Goal: Task Accomplishment & Management: Manage account settings

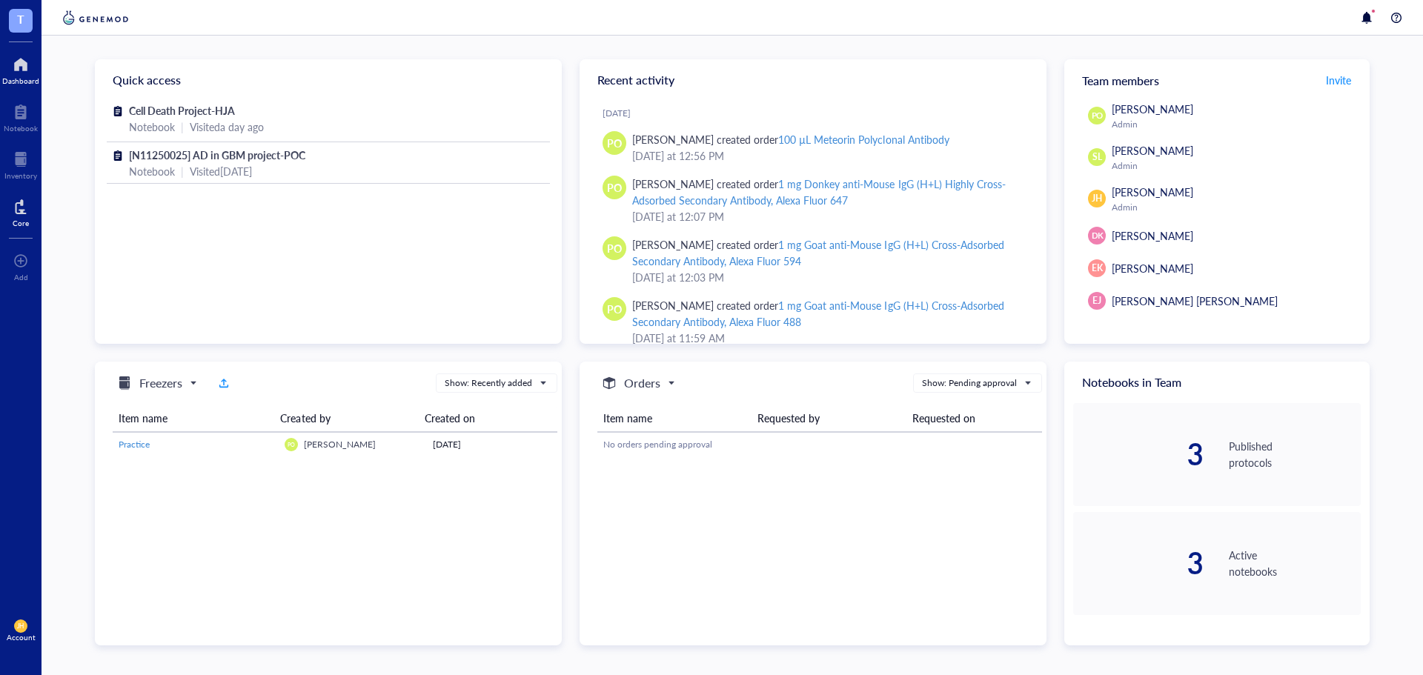
click at [25, 216] on div at bounding box center [21, 207] width 16 height 24
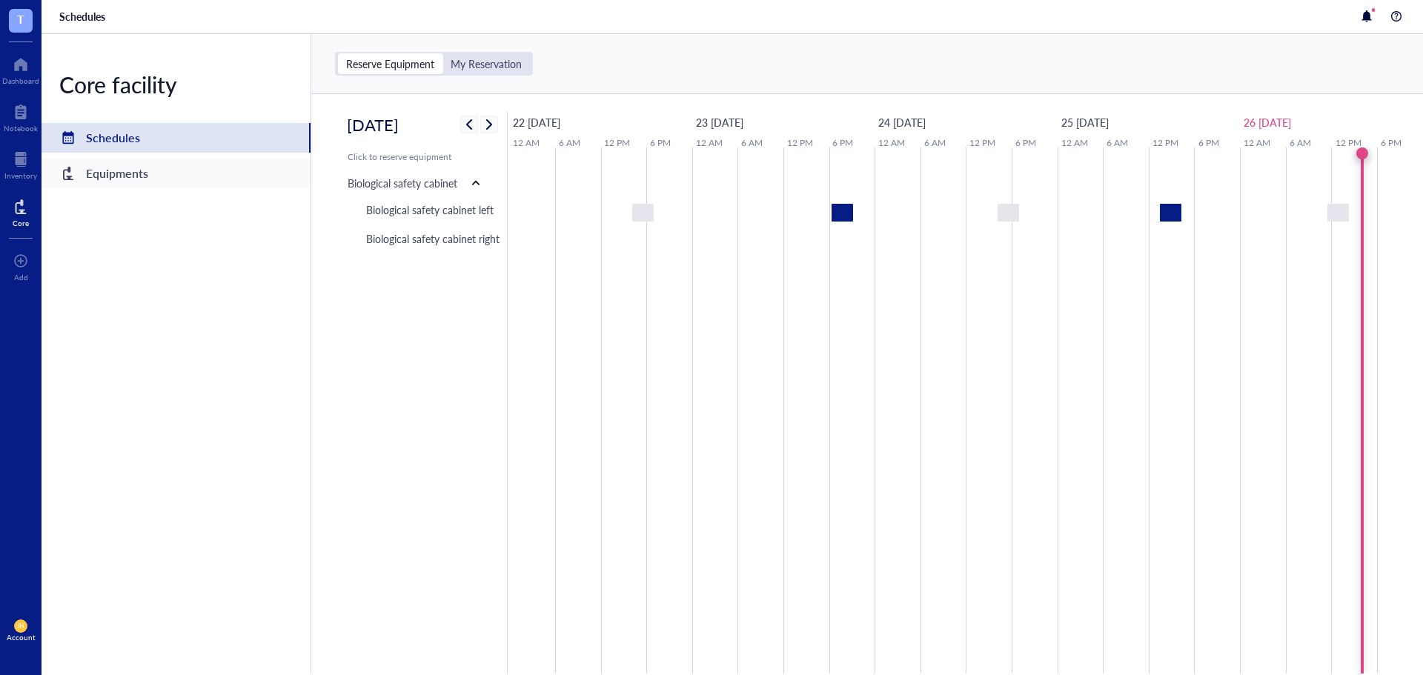
click at [159, 175] on div "Equipments" at bounding box center [176, 174] width 269 height 30
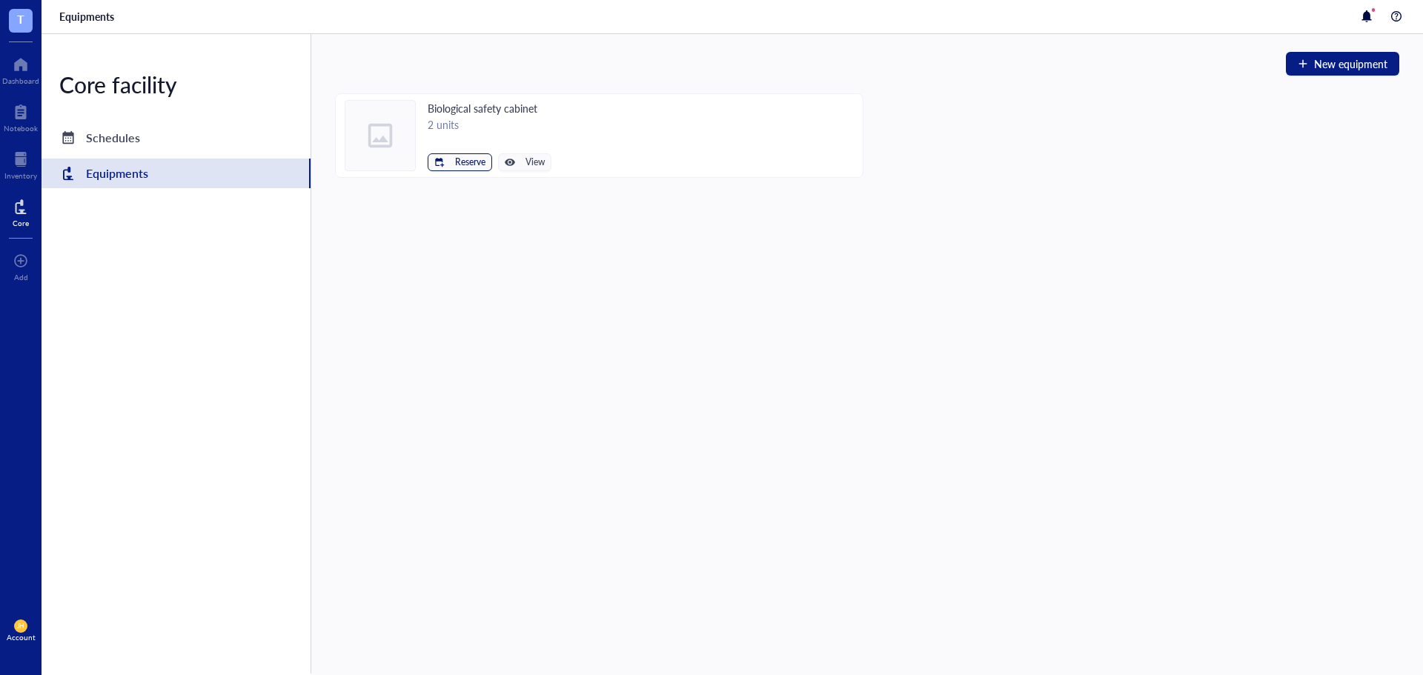
click at [443, 164] on div "button" at bounding box center [439, 162] width 10 height 10
click at [463, 184] on span "Biological safety cabinet left" at bounding box center [414, 187] width 133 height 16
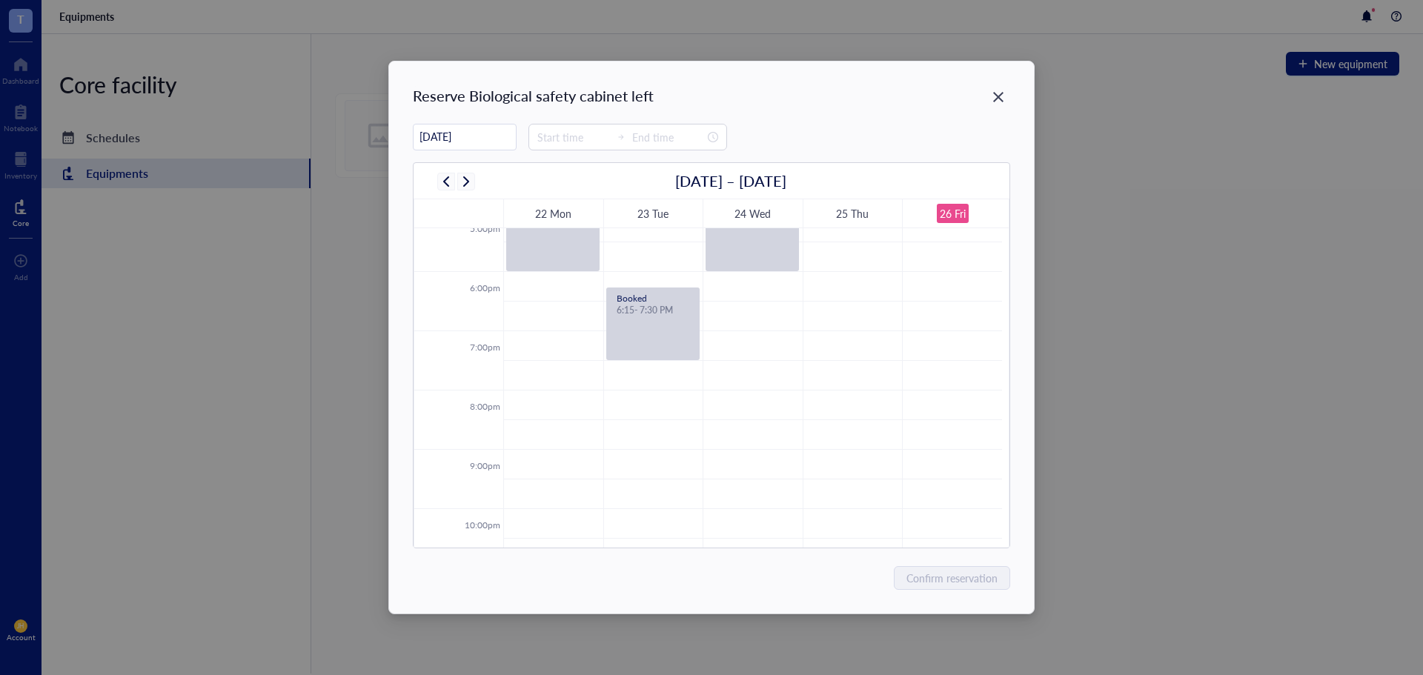
scroll to position [1104, 0]
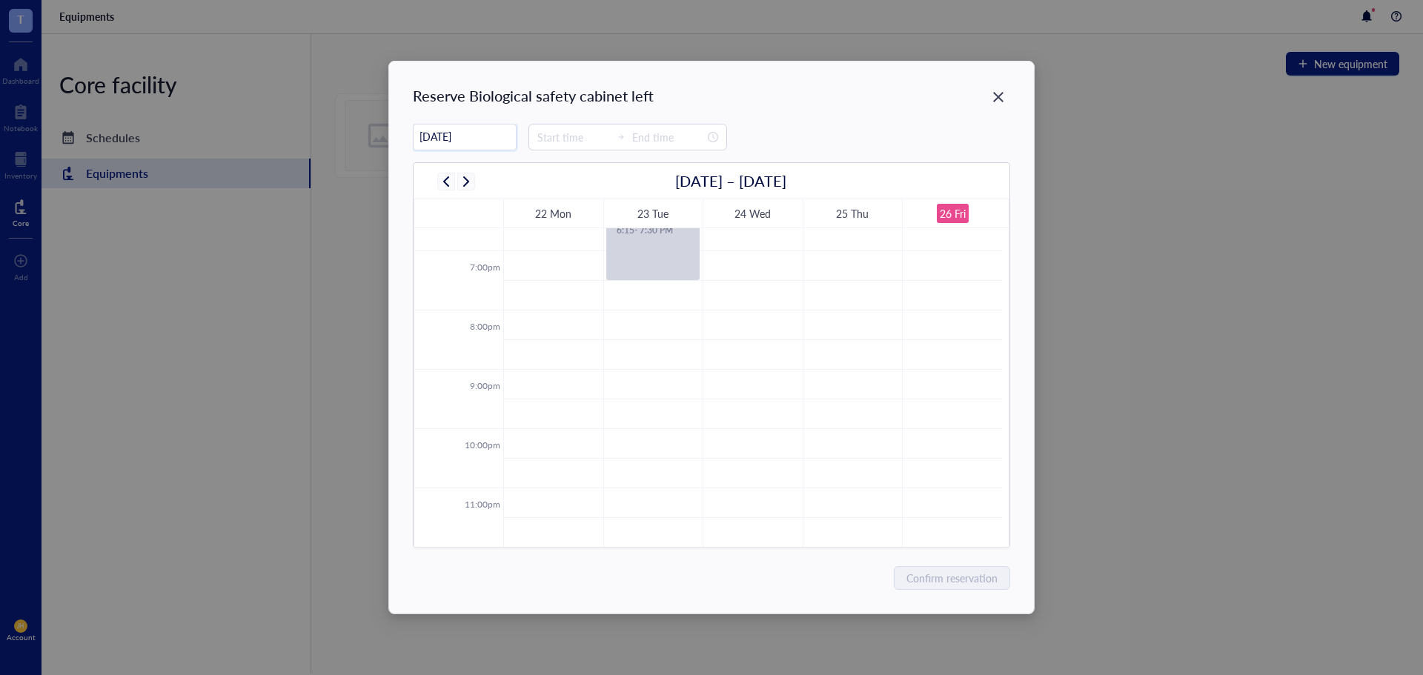
click at [495, 135] on input "[DATE]" at bounding box center [465, 136] width 102 height 29
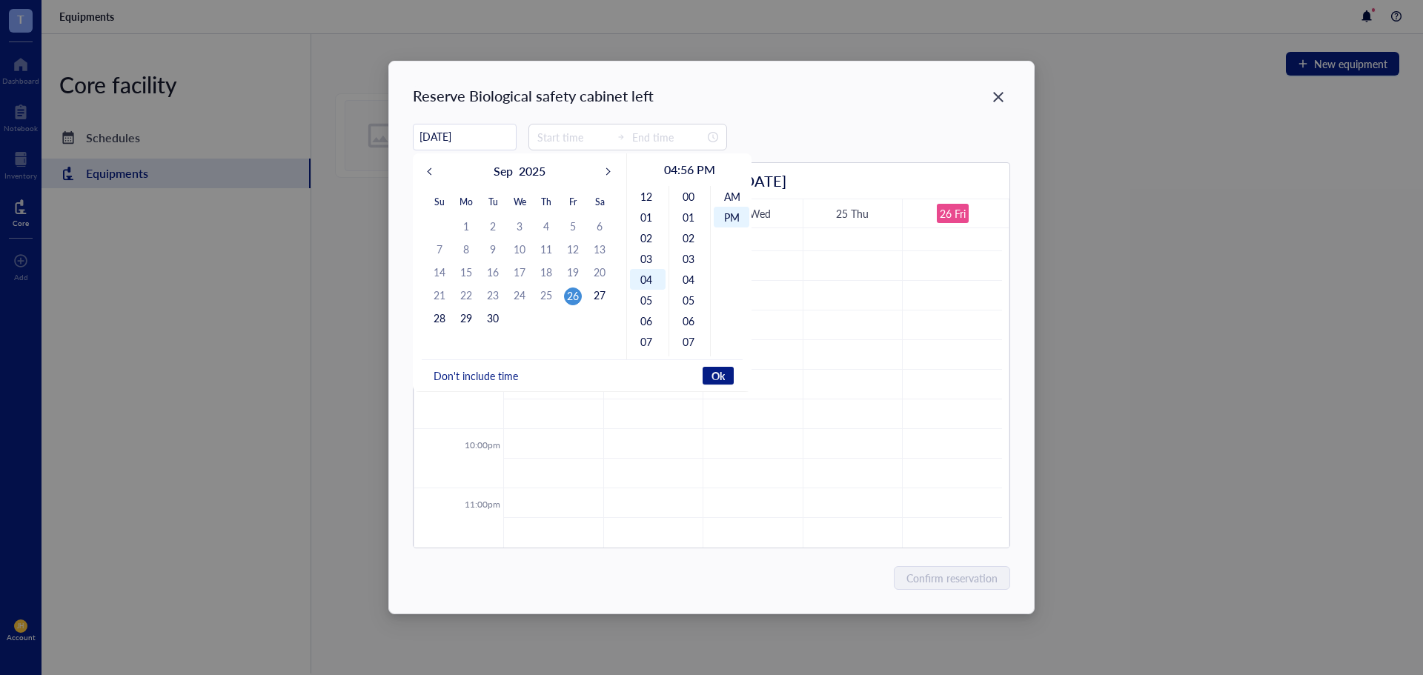
scroll to position [21, 0]
type input "[DATE]"
click at [604, 300] on div "27" at bounding box center [600, 296] width 18 height 18
click at [642, 266] on div "11" at bounding box center [648, 270] width 36 height 21
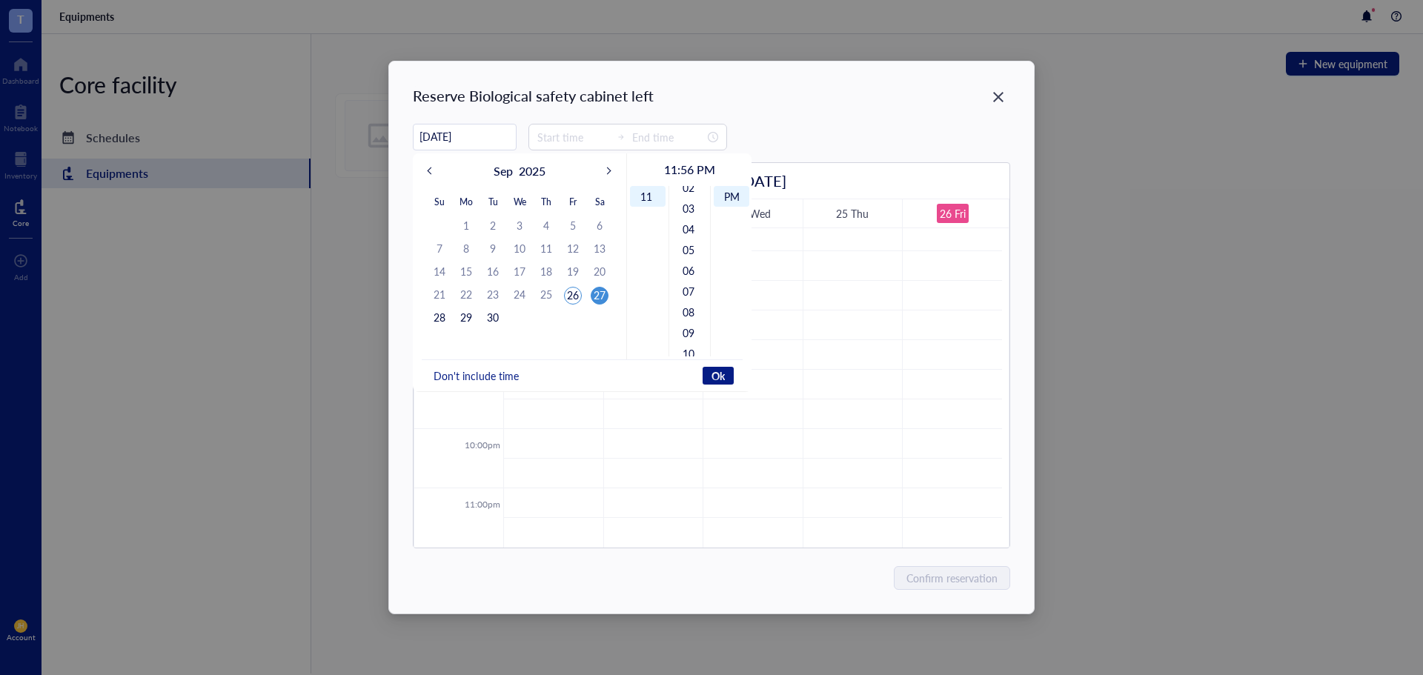
scroll to position [0, 0]
click at [695, 189] on div "00" at bounding box center [690, 196] width 36 height 21
click at [730, 194] on div "AM" at bounding box center [732, 196] width 36 height 21
click at [723, 376] on span "Ok" at bounding box center [718, 375] width 13 height 13
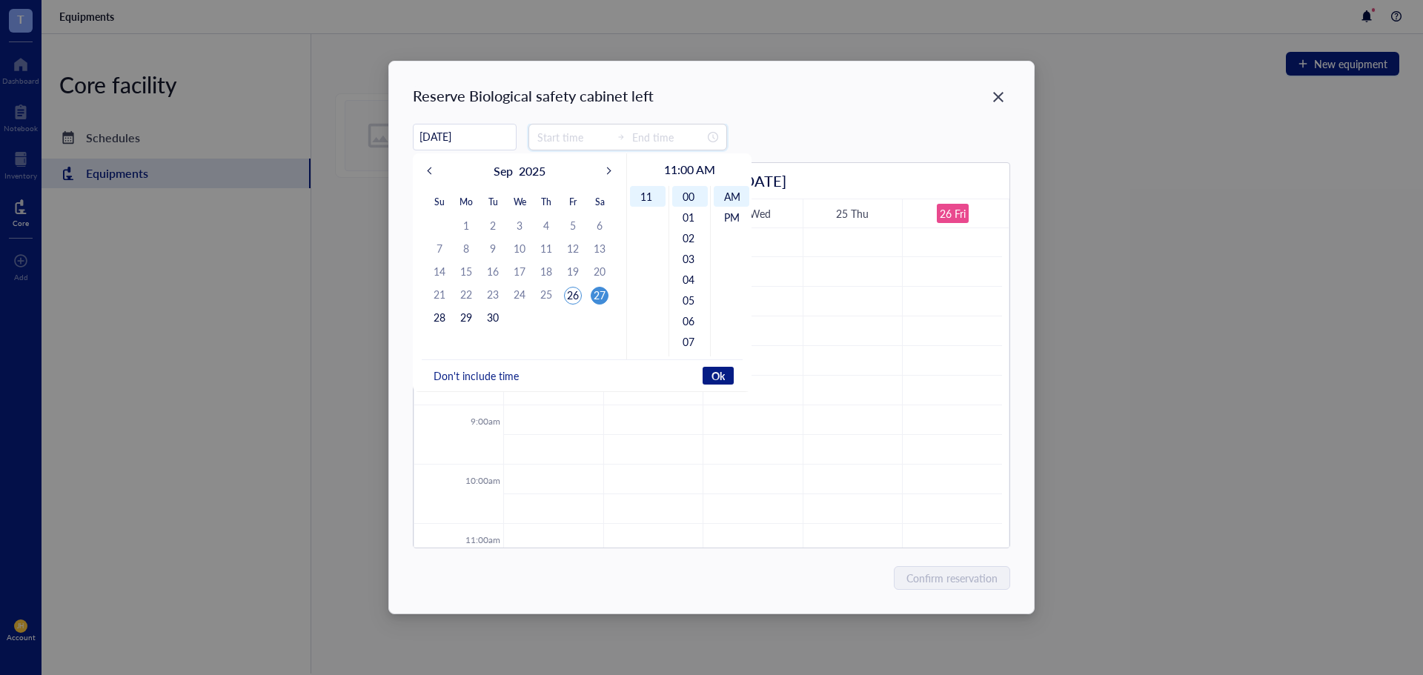
click at [583, 136] on input at bounding box center [573, 137] width 73 height 16
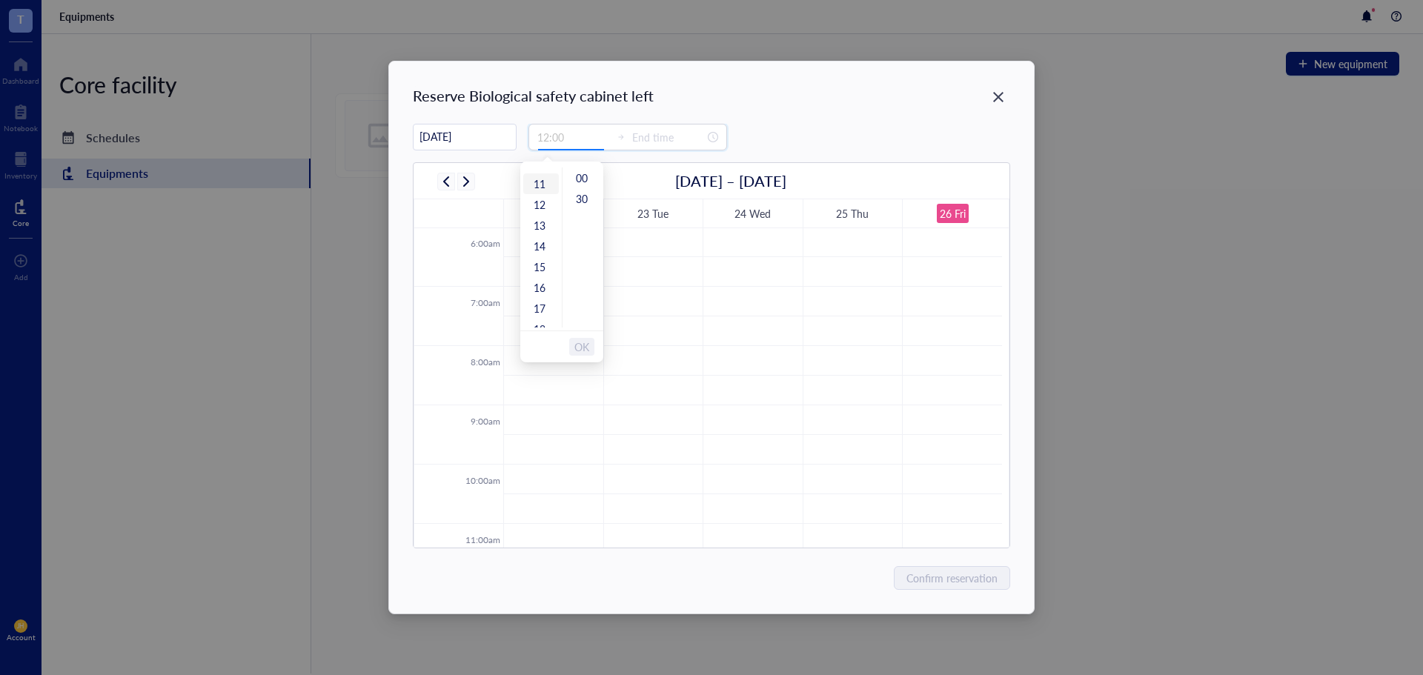
type input "11:00"
click at [541, 179] on div "11" at bounding box center [541, 183] width 36 height 21
click at [580, 177] on div "00" at bounding box center [584, 178] width 36 height 21
click at [652, 136] on input "00:00" at bounding box center [668, 137] width 73 height 16
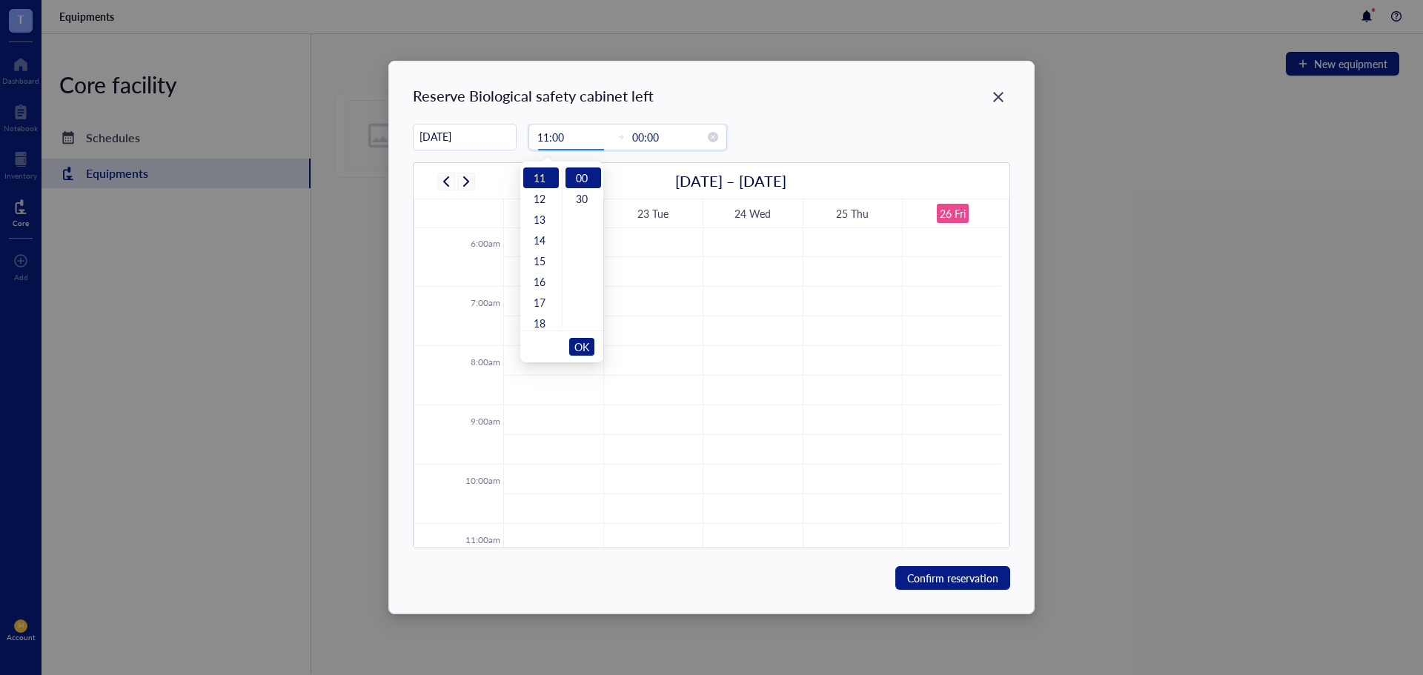
click at [637, 139] on input "00:00" at bounding box center [668, 137] width 73 height 16
drag, startPoint x: 584, startPoint y: 344, endPoint x: 596, endPoint y: 269, distance: 75.8
click at [584, 343] on span "OK" at bounding box center [582, 347] width 15 height 28
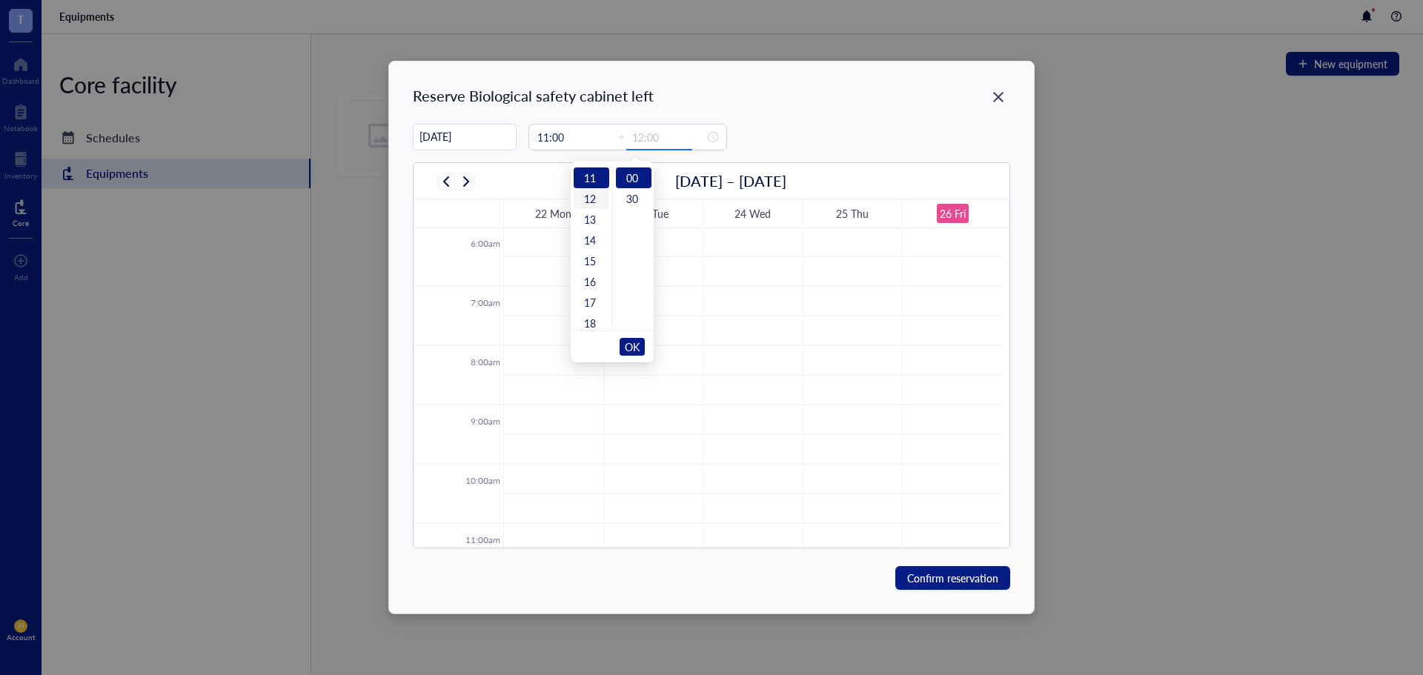
click at [594, 202] on div "12" at bounding box center [592, 198] width 36 height 21
type input "12:00"
click at [633, 342] on span "OK" at bounding box center [632, 347] width 15 height 28
click at [434, 120] on div "Reserve Biological safety cabinet left [DATE] [DATE] Su Mo Tu We Th Fr Sa 31 1 …" at bounding box center [711, 338] width 644 height 552
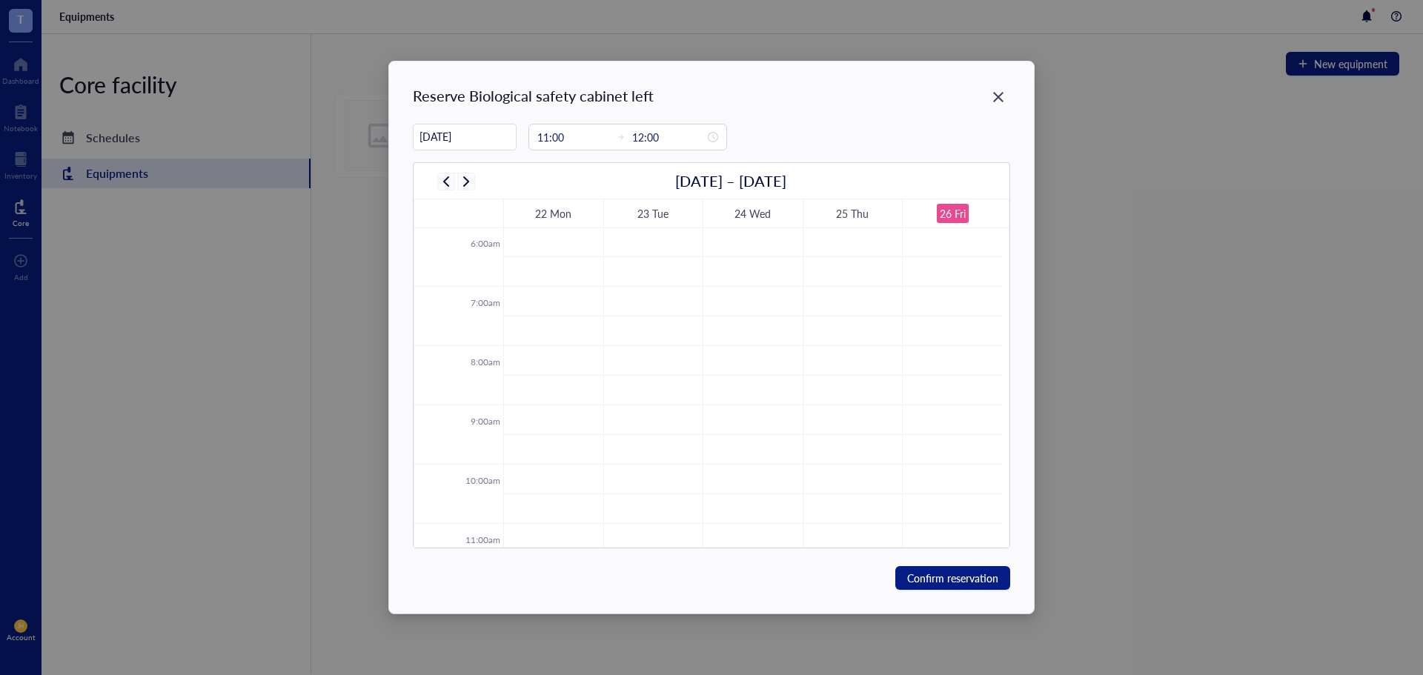
click at [458, 145] on input "[DATE]" at bounding box center [465, 136] width 102 height 29
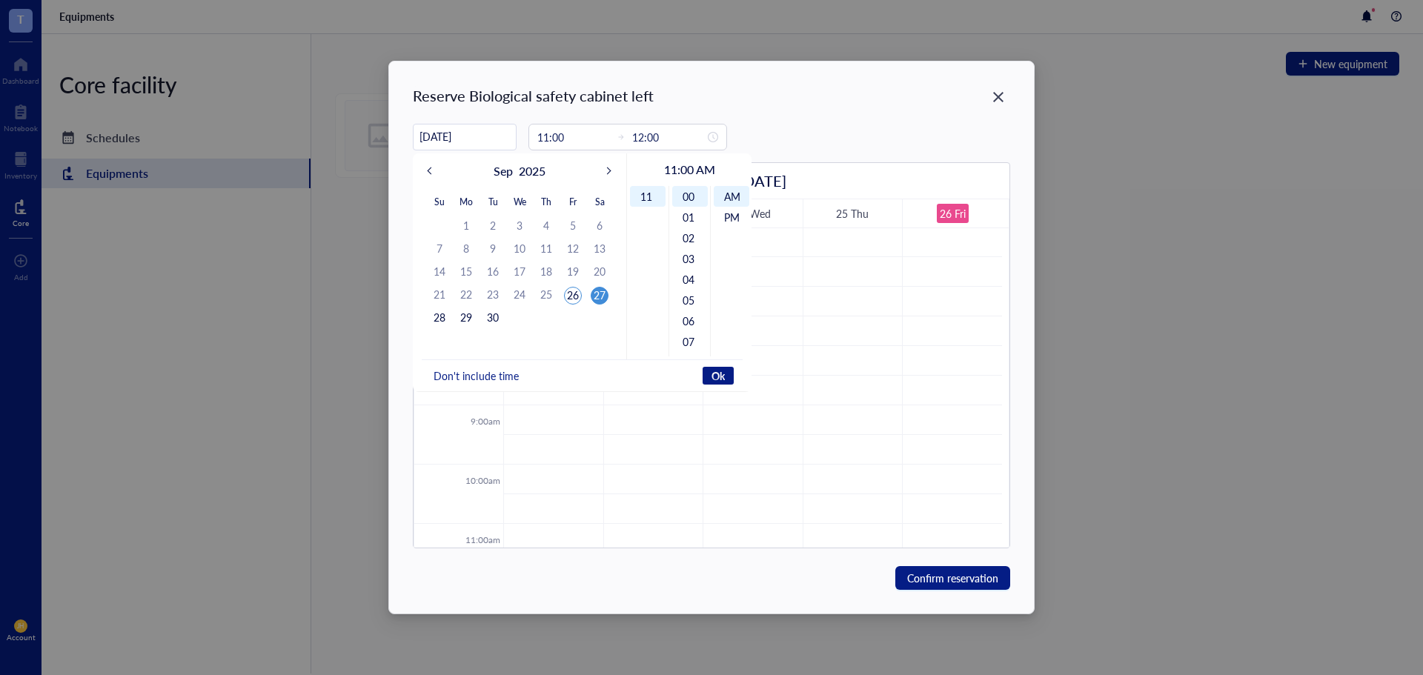
click at [596, 296] on div "27" at bounding box center [600, 296] width 18 height 18
click at [720, 377] on span "Ok" at bounding box center [718, 375] width 13 height 13
click at [721, 375] on span "Ok" at bounding box center [718, 375] width 13 height 13
click at [827, 116] on div "Reserve Biological safety cabinet left [DATE] [DATE] Su Mo Tu We Th Fr Sa 31 1 …" at bounding box center [711, 338] width 644 height 552
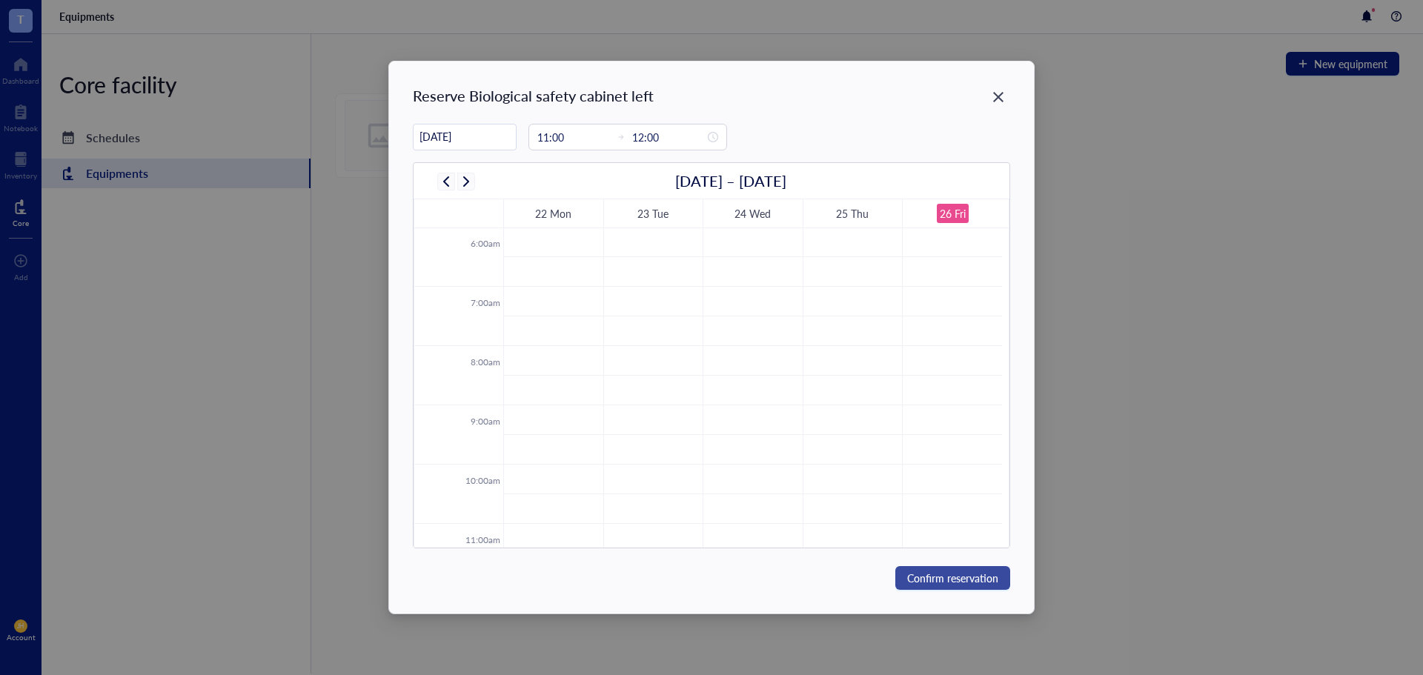
click at [979, 582] on span "Confirm reservation" at bounding box center [952, 578] width 91 height 16
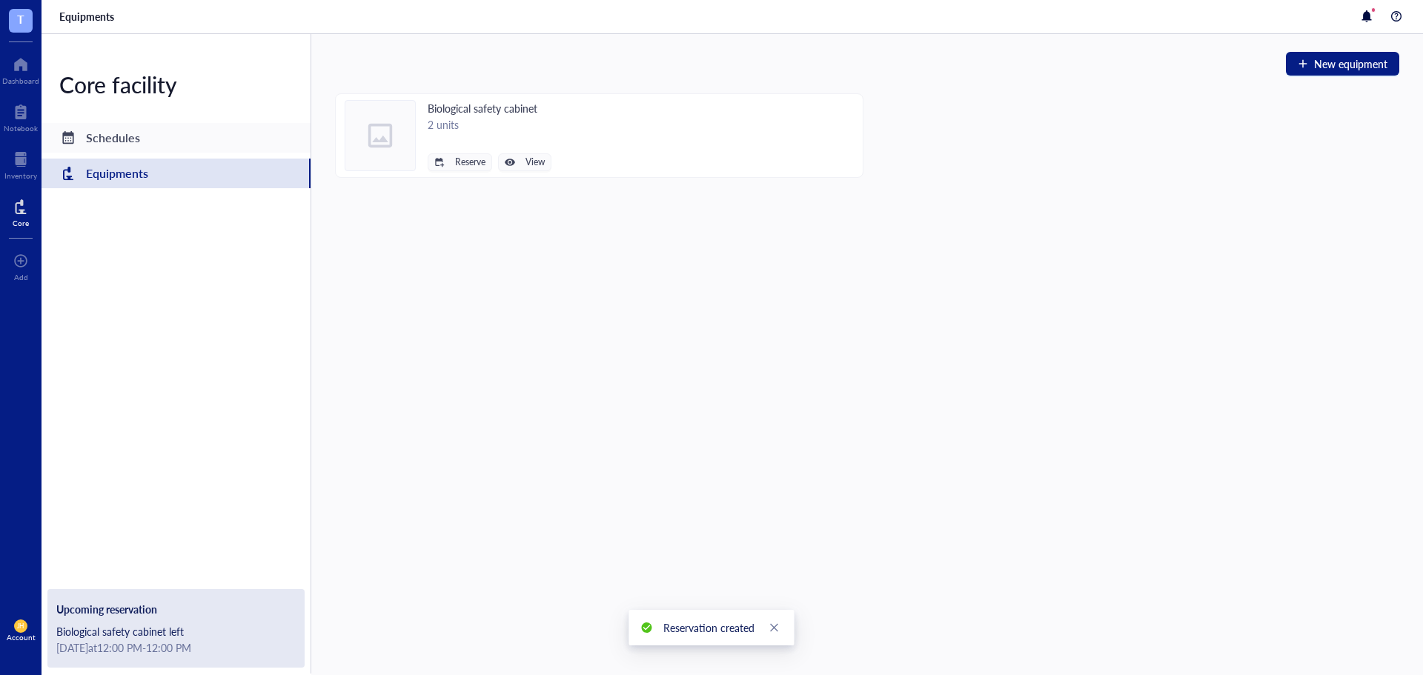
click at [193, 148] on div "Schedules" at bounding box center [176, 138] width 269 height 30
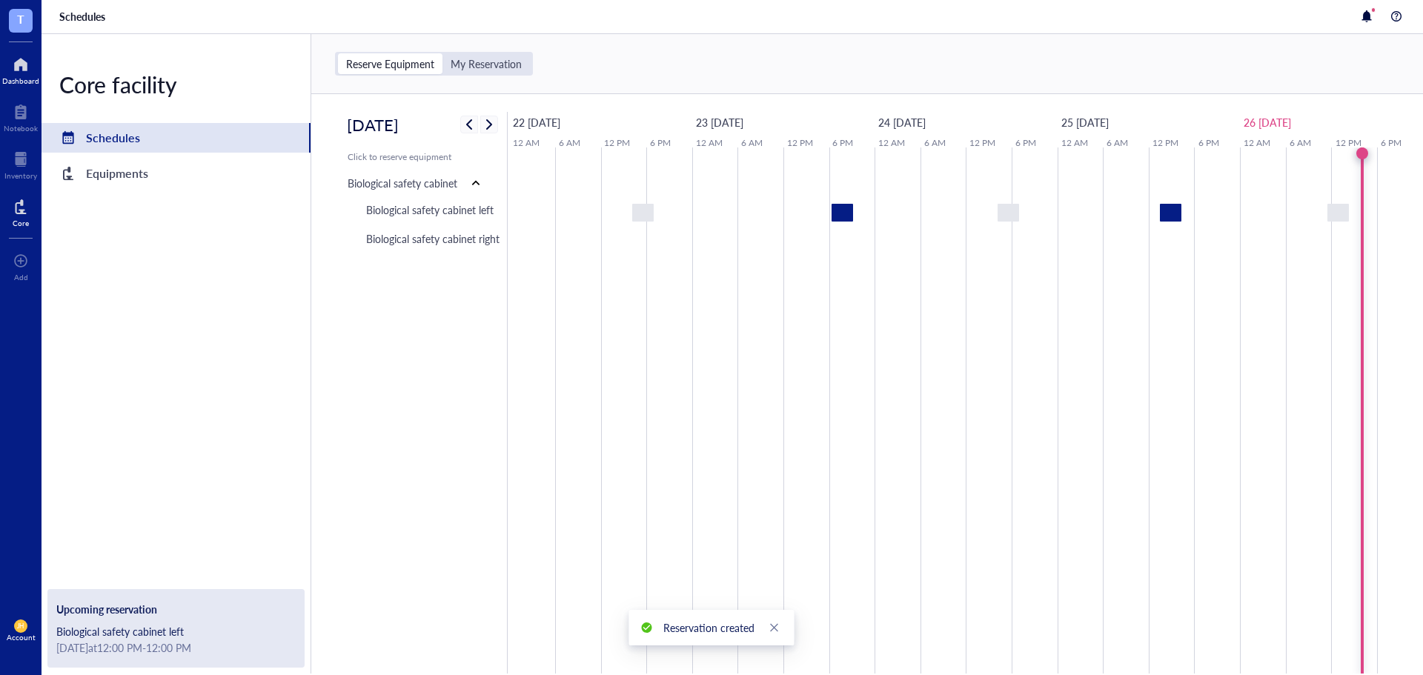
click at [21, 57] on div at bounding box center [20, 65] width 37 height 24
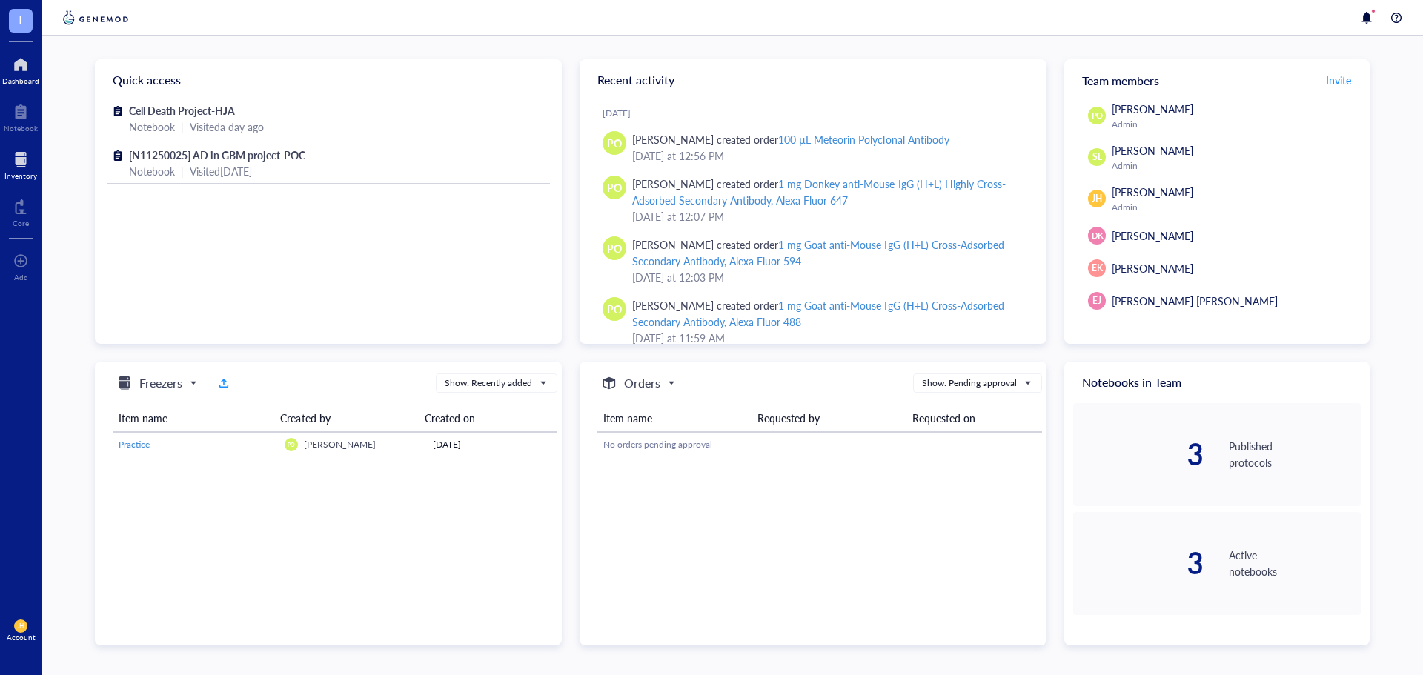
click at [21, 156] on div at bounding box center [20, 160] width 33 height 24
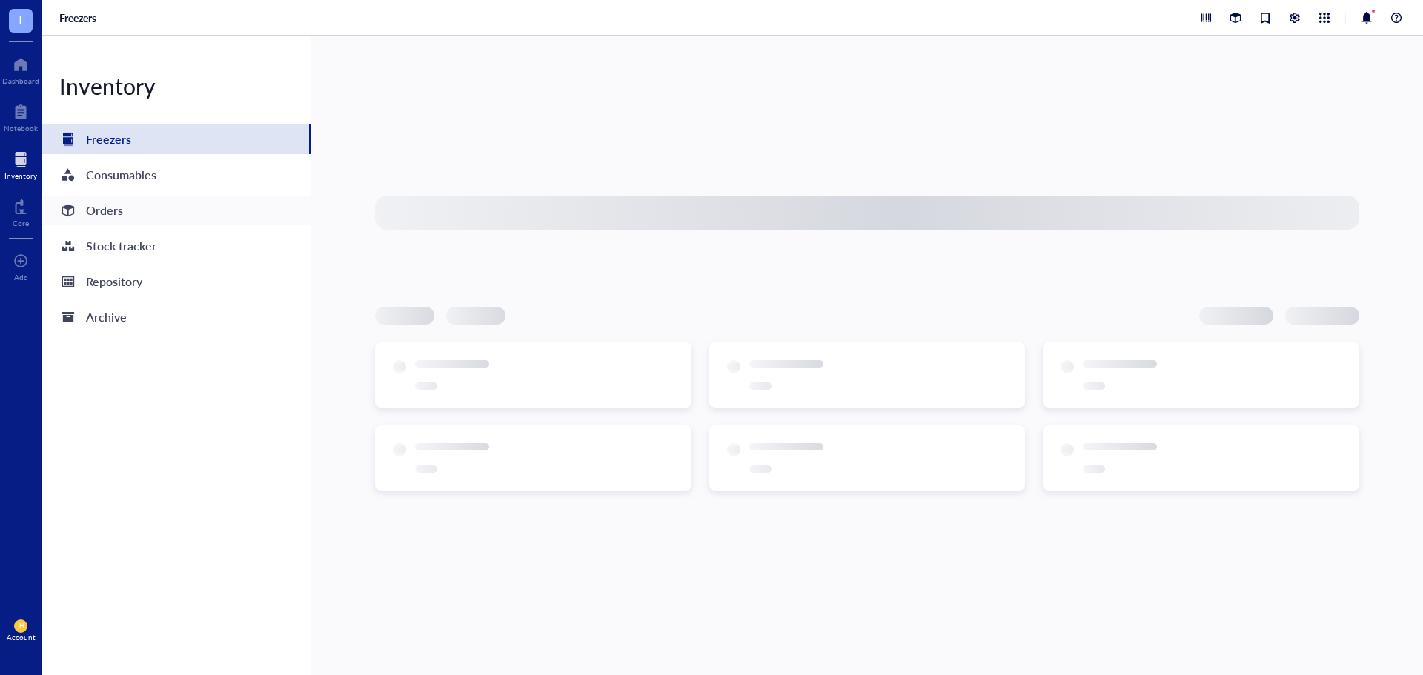
click at [206, 214] on div "Orders" at bounding box center [176, 211] width 269 height 30
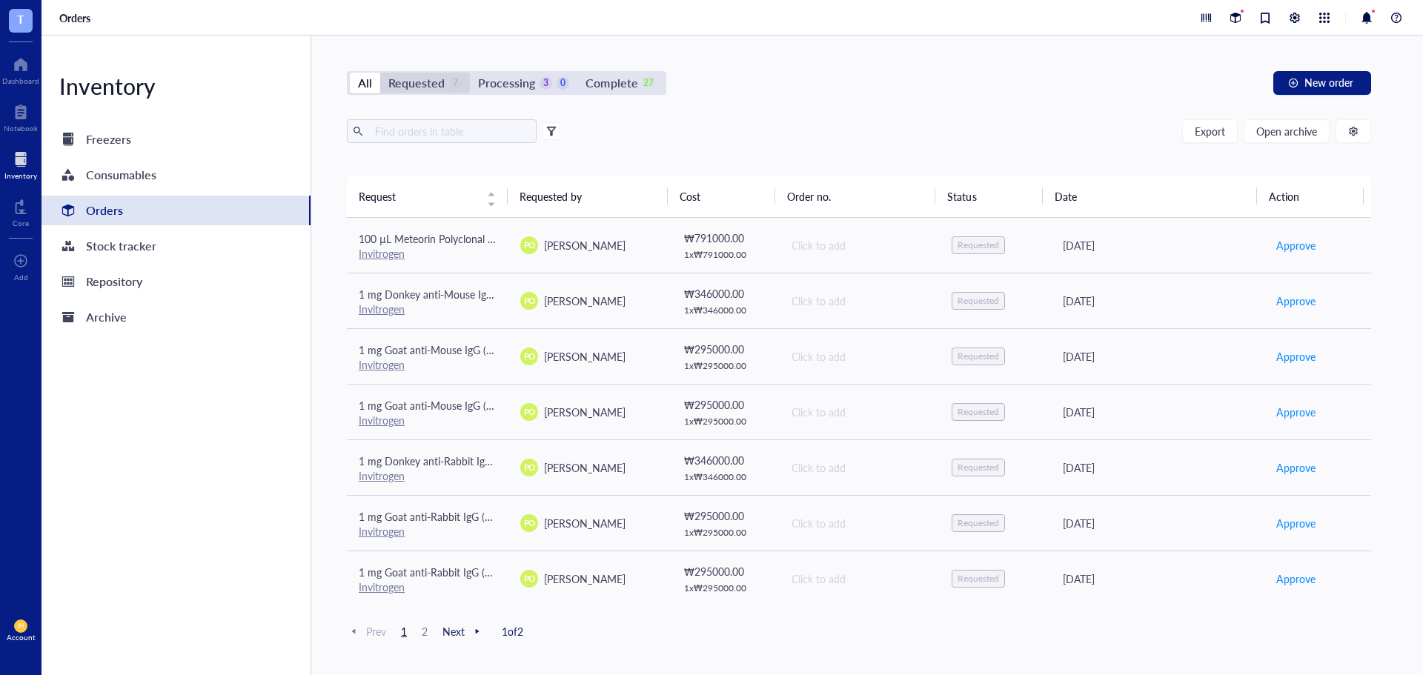
click at [429, 81] on div "Requested" at bounding box center [416, 83] width 56 height 21
click at [380, 73] on input "Requested 7" at bounding box center [380, 73] width 0 height 0
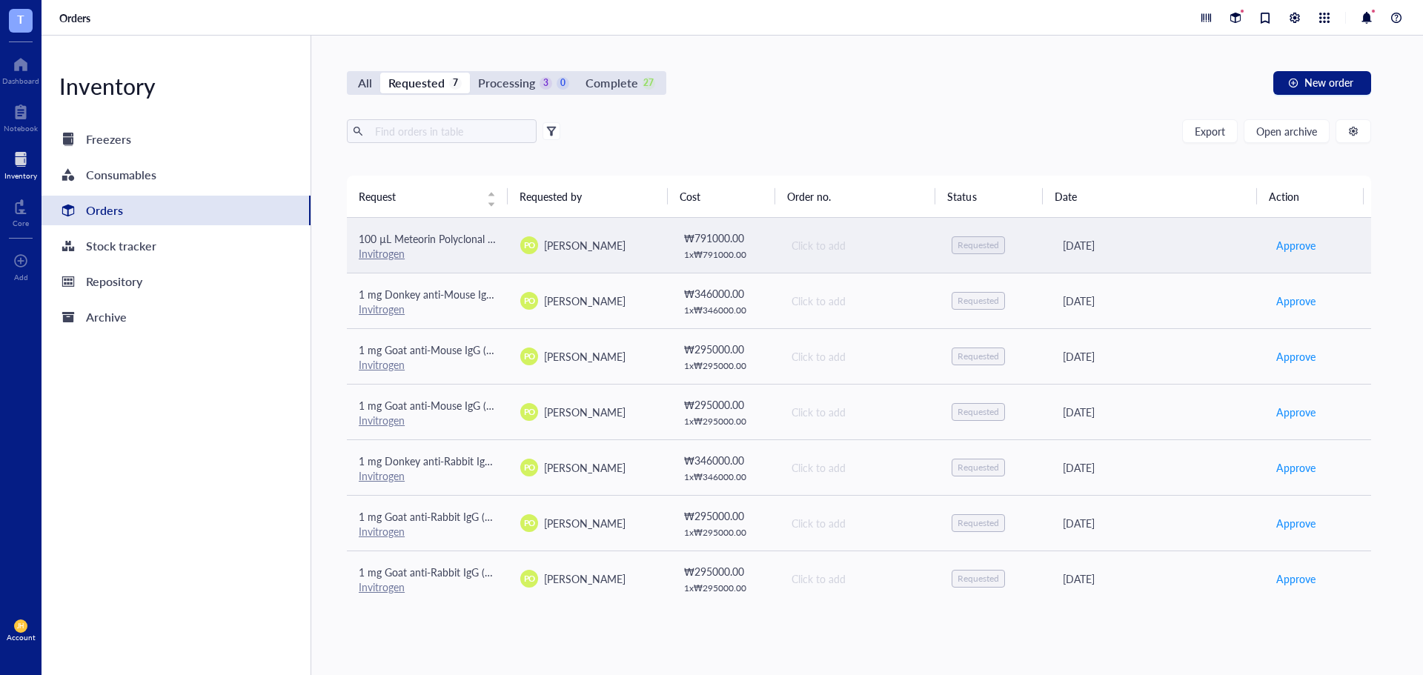
click at [783, 254] on td "Click to add" at bounding box center [859, 246] width 162 height 56
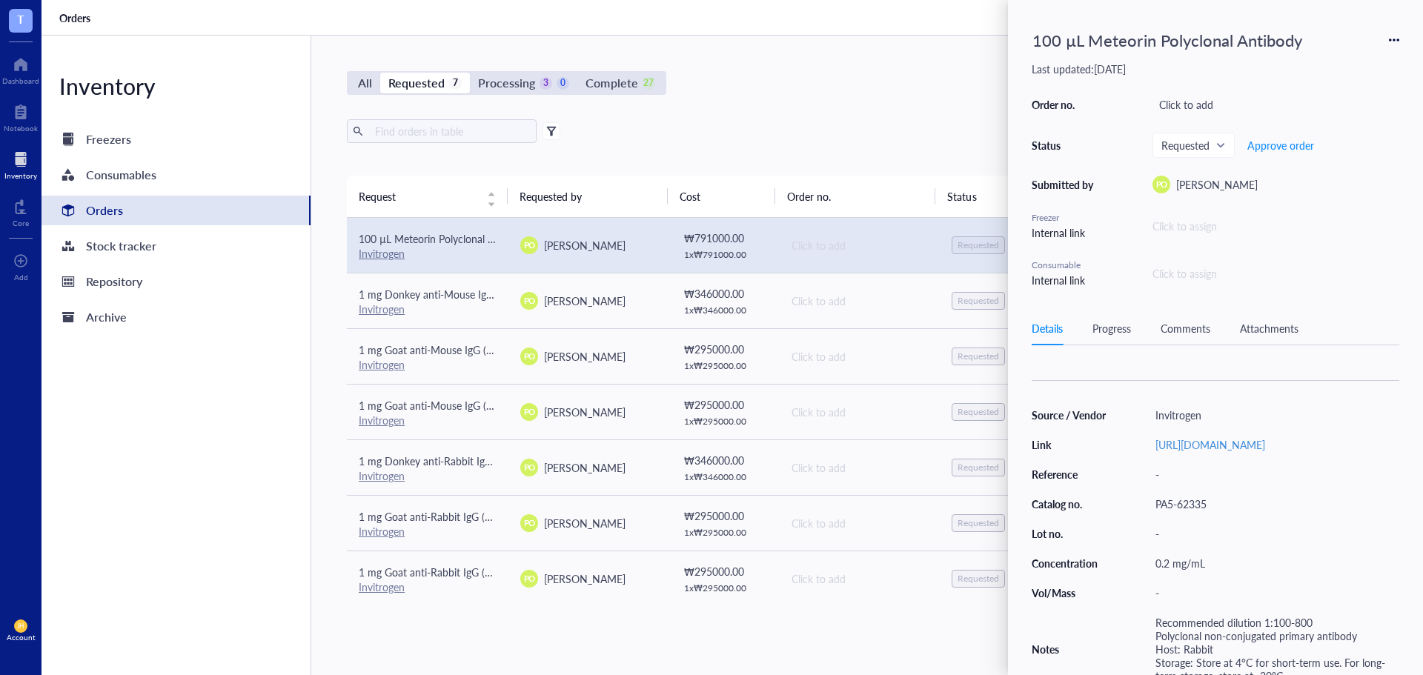
scroll to position [142, 0]
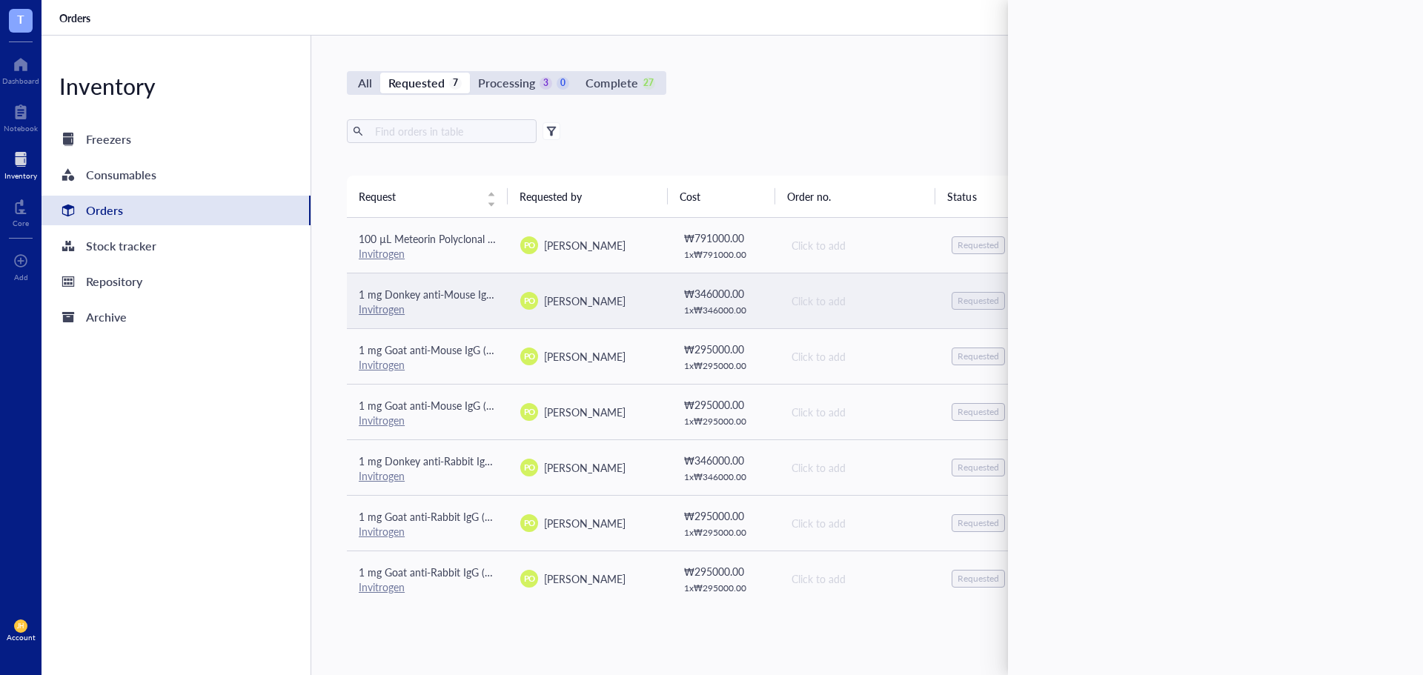
click at [822, 293] on div "Click to add" at bounding box center [860, 301] width 136 height 16
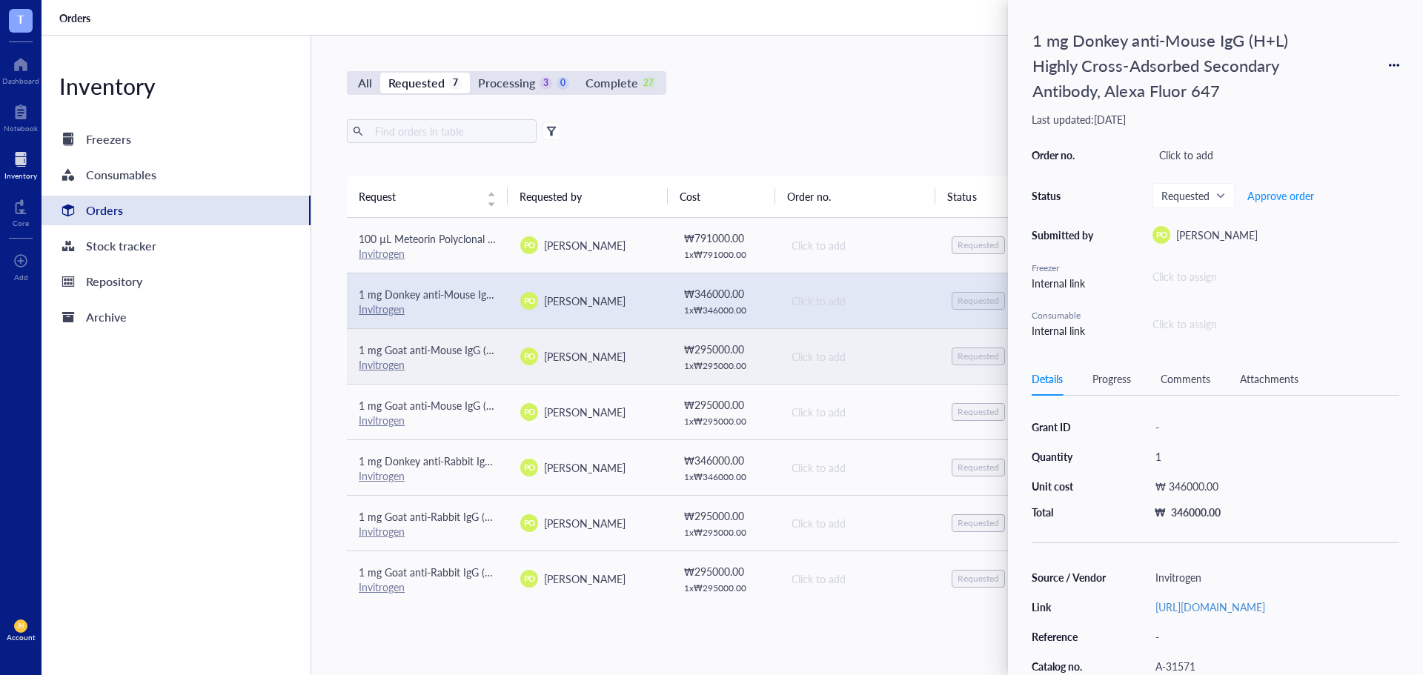
click at [856, 354] on div "Click to add" at bounding box center [860, 356] width 136 height 16
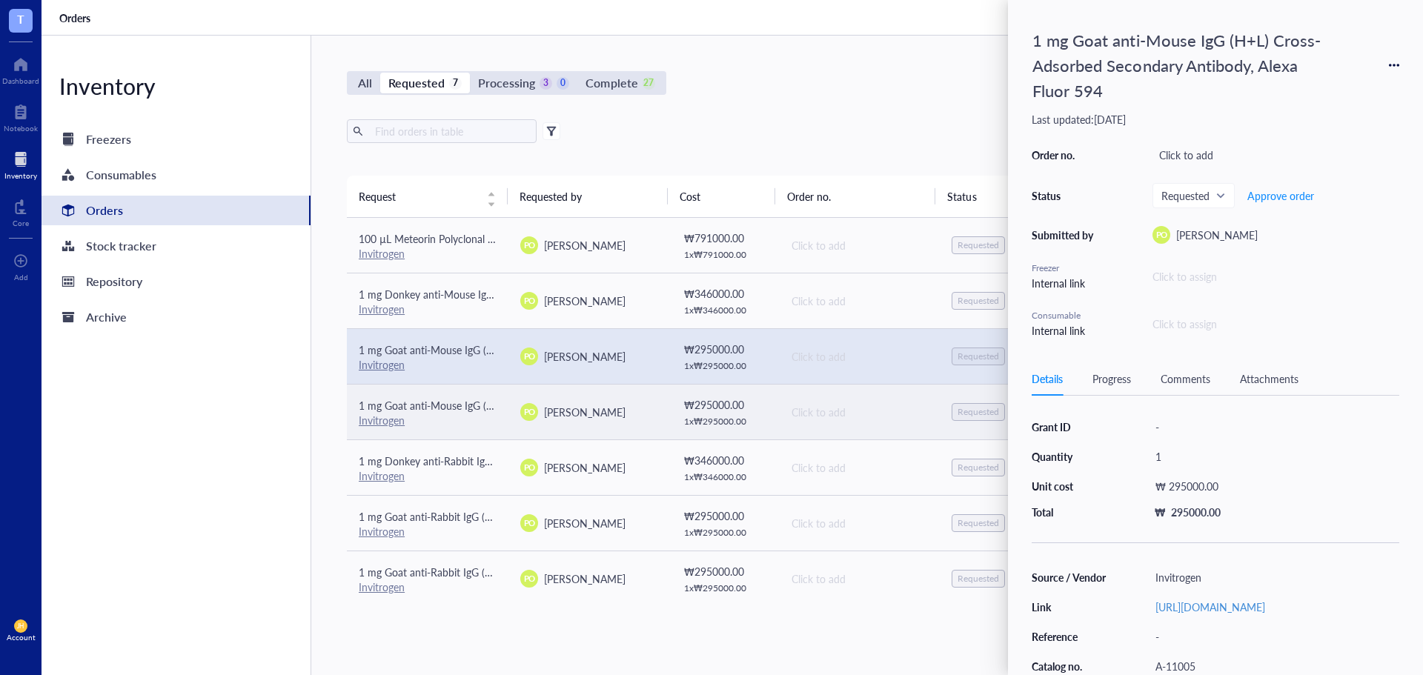
click at [866, 422] on td "Click to add" at bounding box center [859, 412] width 162 height 56
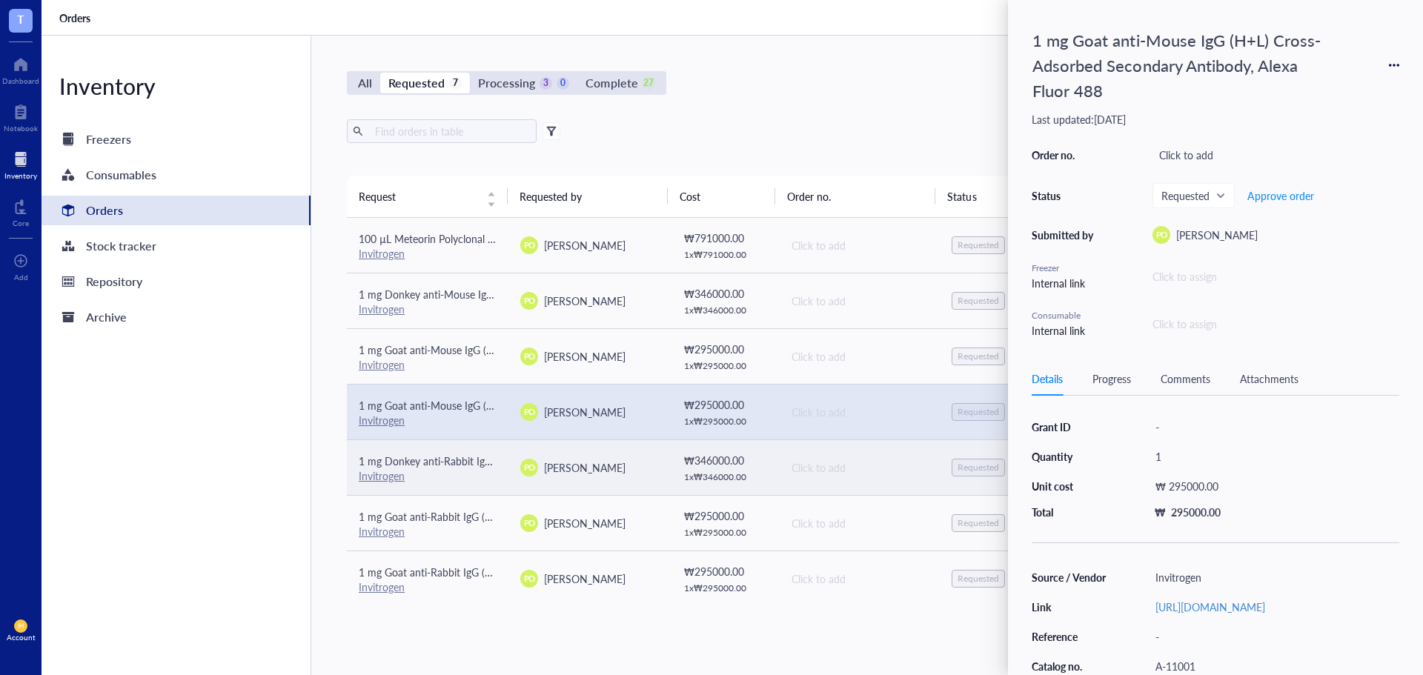
click at [868, 466] on div "Click to add" at bounding box center [860, 468] width 136 height 16
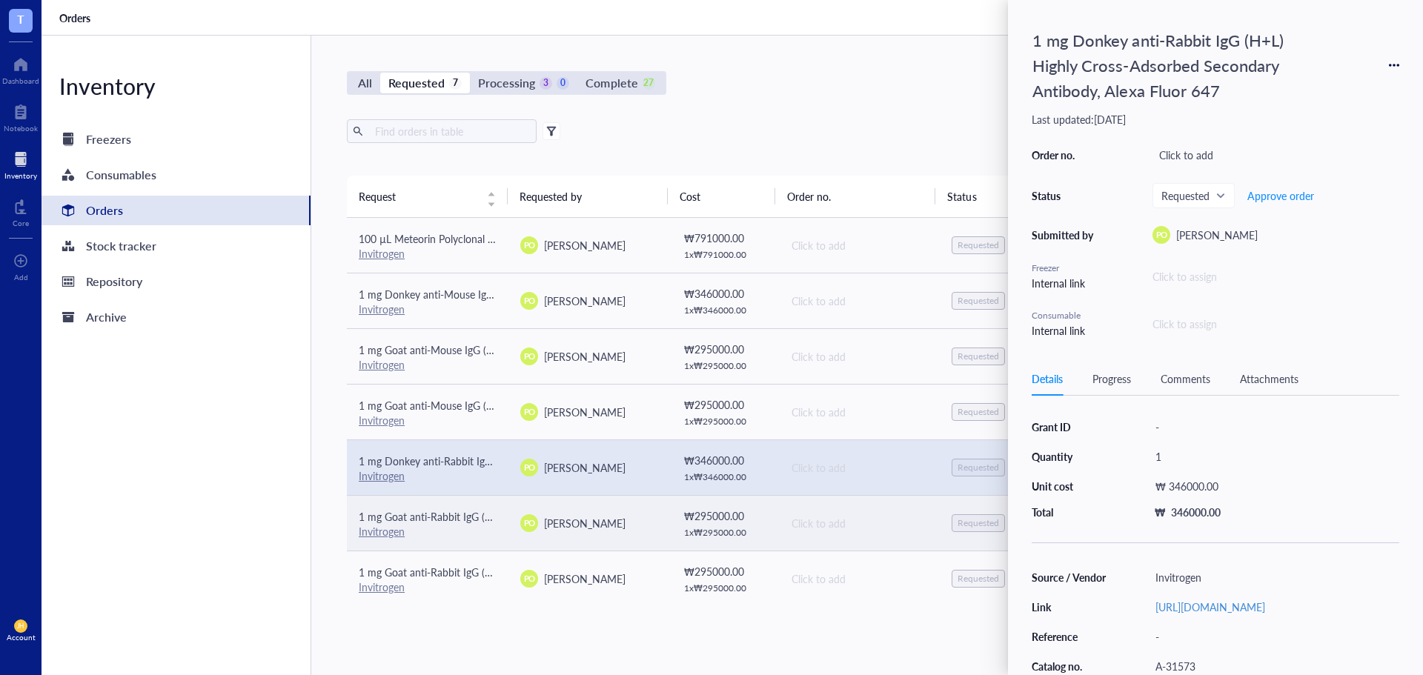
click at [881, 539] on td "Click to add" at bounding box center [859, 523] width 162 height 56
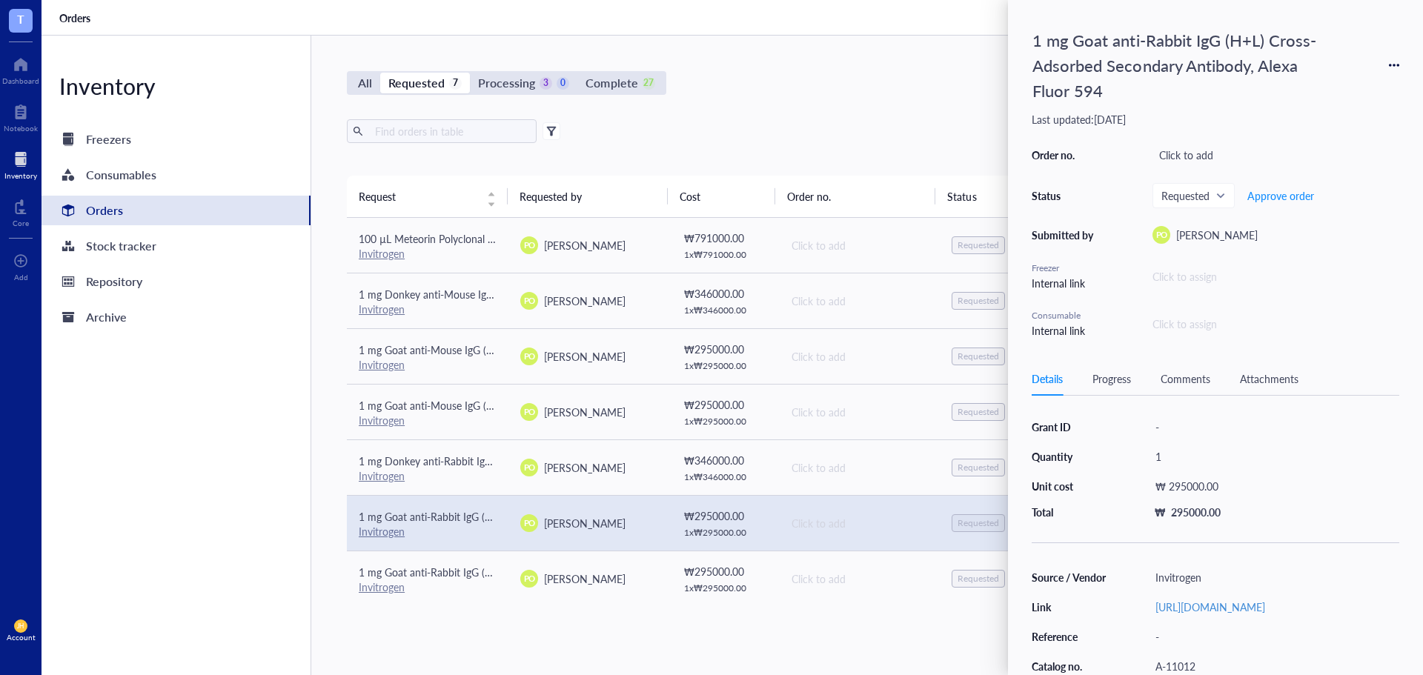
click at [875, 528] on div "Click to add" at bounding box center [860, 523] width 136 height 16
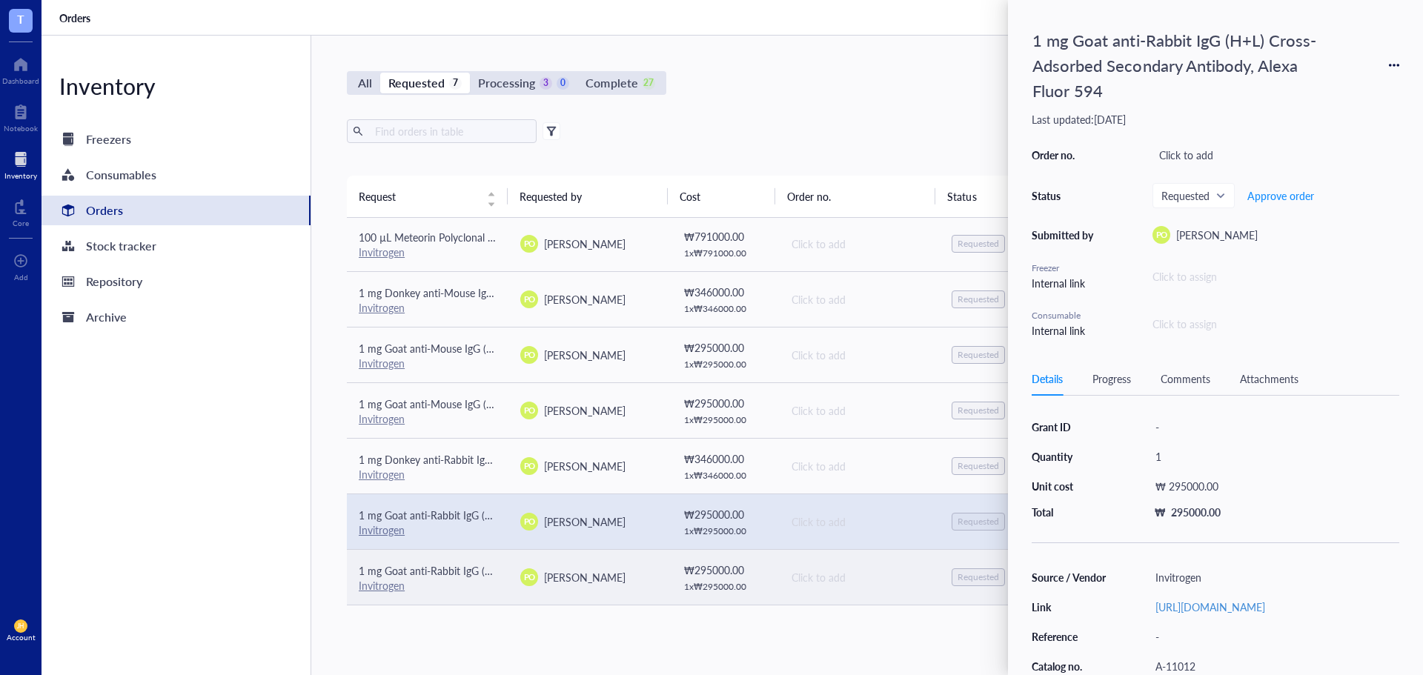
click at [856, 571] on div "Click to add" at bounding box center [860, 577] width 136 height 16
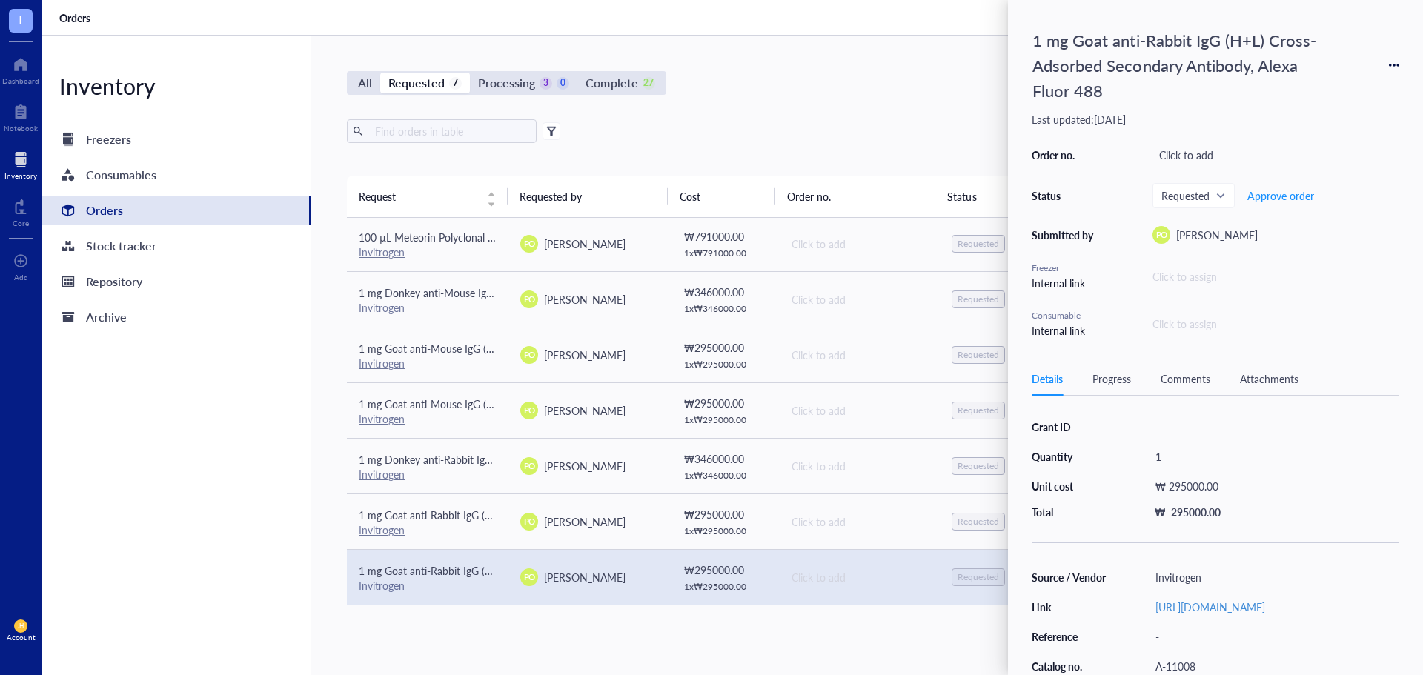
click at [862, 595] on td "Click to add" at bounding box center [859, 577] width 162 height 56
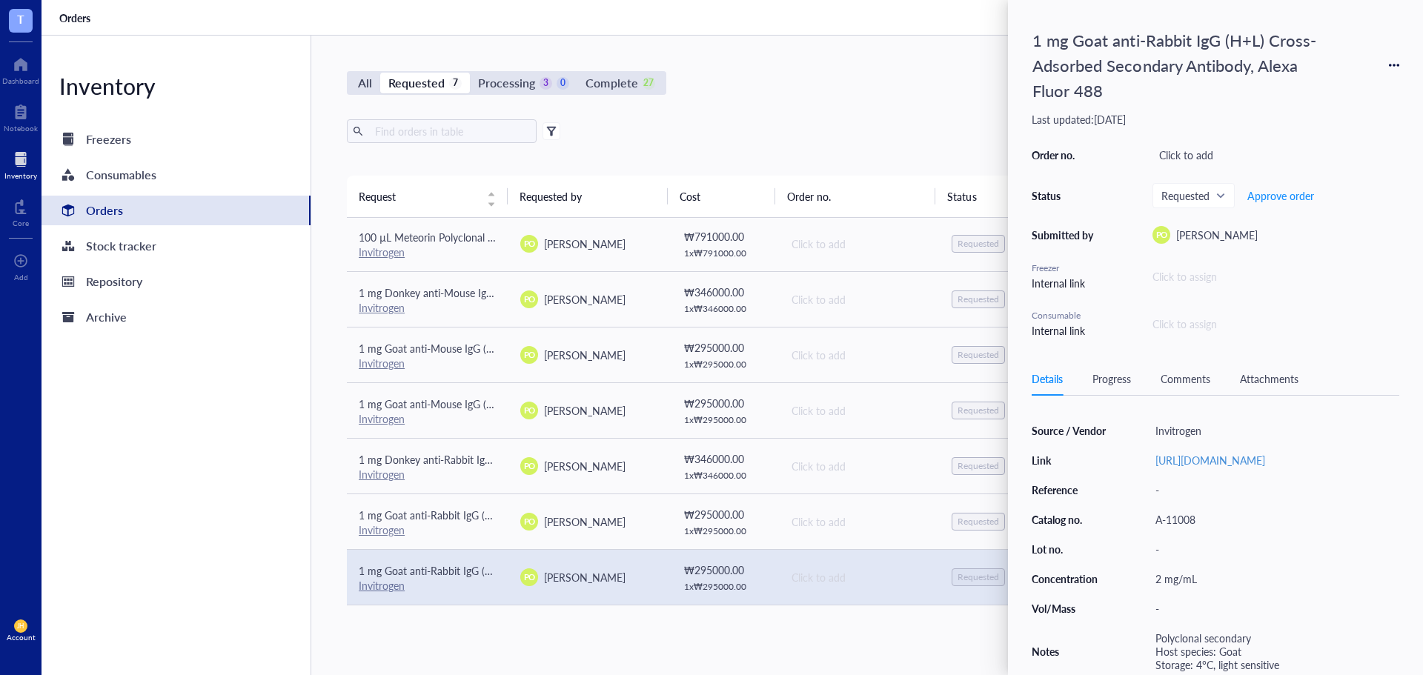
scroll to position [119, 0]
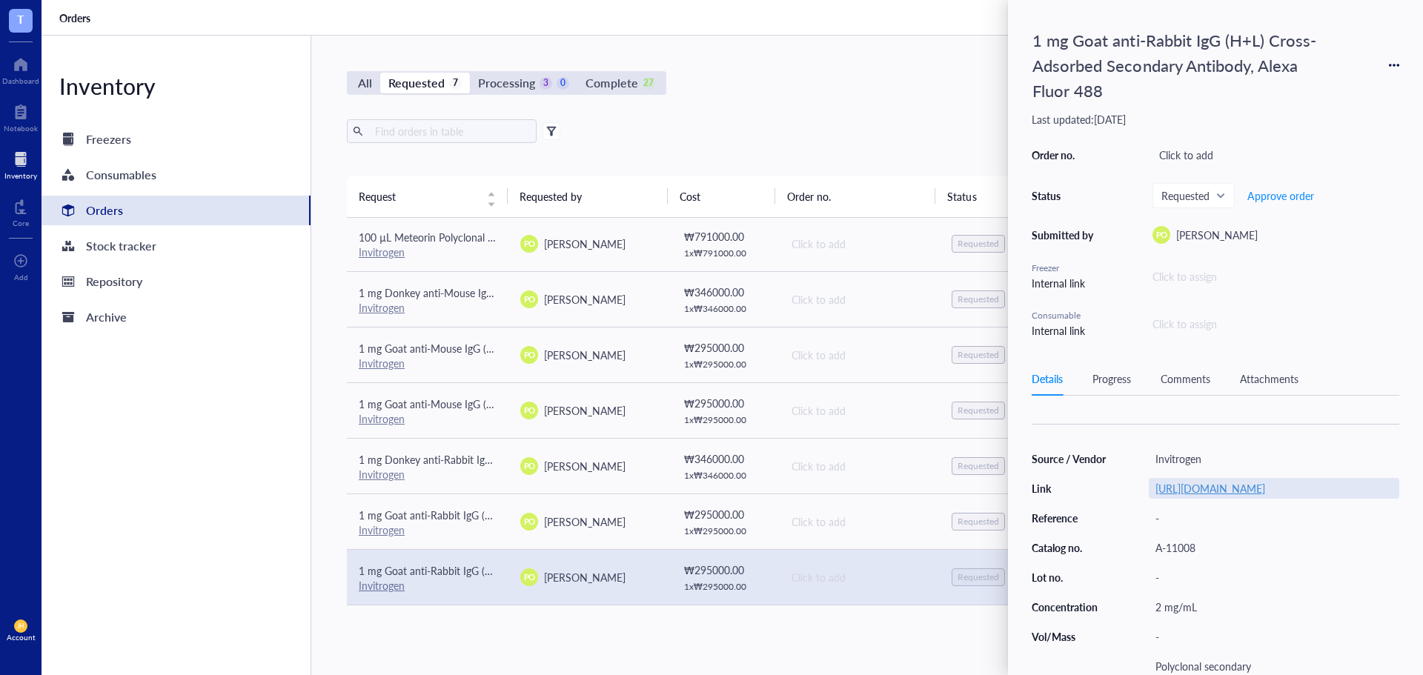
click at [1228, 496] on link "[URL][DOMAIN_NAME]" at bounding box center [1211, 488] width 110 height 15
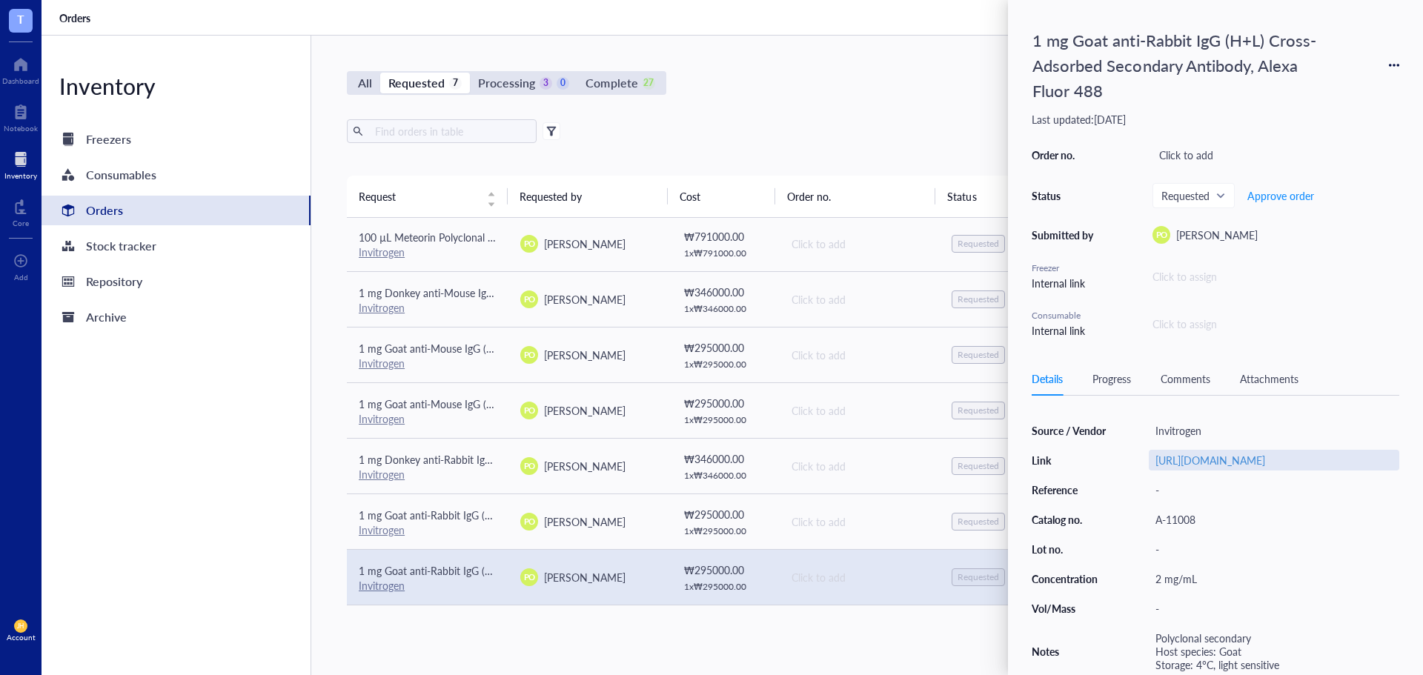
scroll to position [193, 0]
drag, startPoint x: 1208, startPoint y: 514, endPoint x: 1139, endPoint y: 520, distance: 68.5
click at [1139, 520] on div "Source / Vendor Invitrogen Link [URL][DOMAIN_NAME] Reference - Catalog no. A-11…" at bounding box center [1216, 547] width 368 height 255
copy div "A-11008"
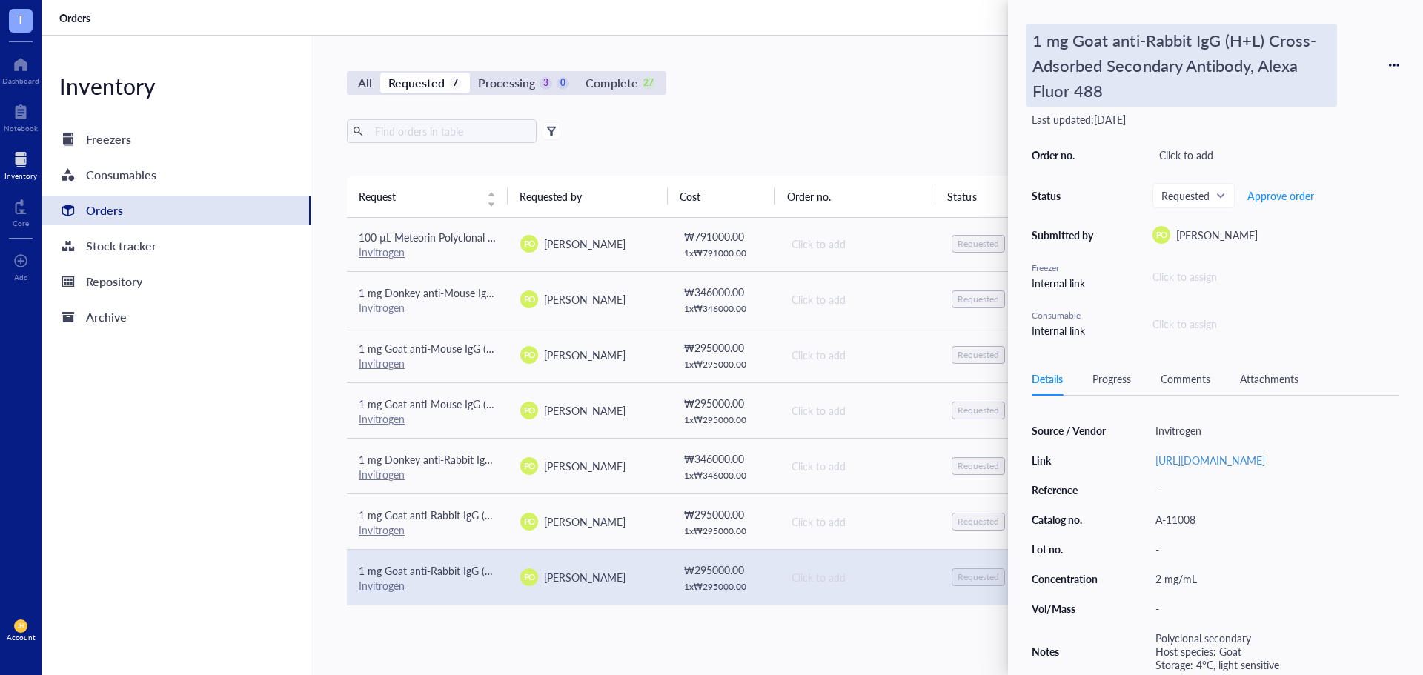
click at [1105, 53] on div "1 mg Goat anti-Rabbit IgG (H+L) Cross-Adsorbed Secondary Antibody, Alexa Fluor …" at bounding box center [1181, 65] width 311 height 83
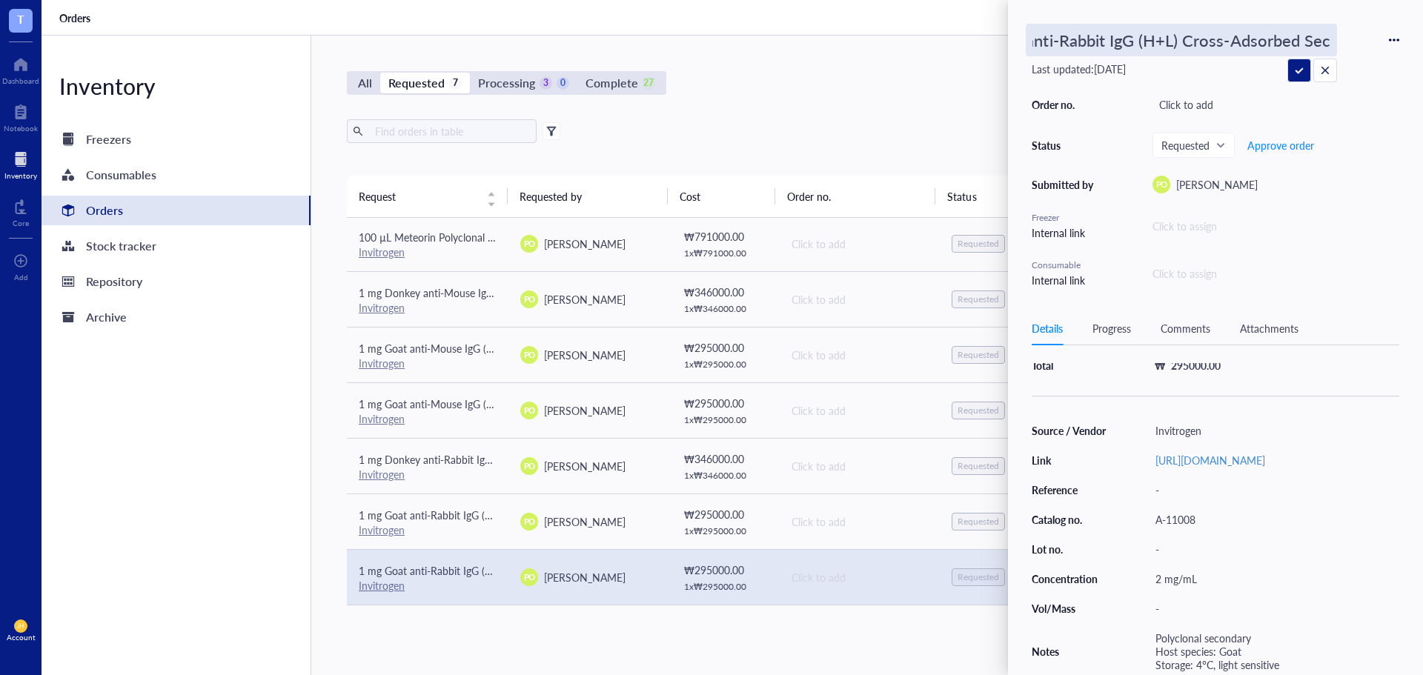
scroll to position [0, 0]
drag, startPoint x: 1329, startPoint y: 38, endPoint x: 950, endPoint y: 47, distance: 378.2
click at [950, 47] on div "T Dashboard Notebook Inventory Core To pick up a draggable item, press the spac…" at bounding box center [711, 337] width 1423 height 675
click at [1282, 104] on div "1 mg Goat anti-Rabbit IgG (H+L) Cross-Adsorbed Secondary Antibody, Alexa [MEDIC…" at bounding box center [1216, 156] width 368 height 265
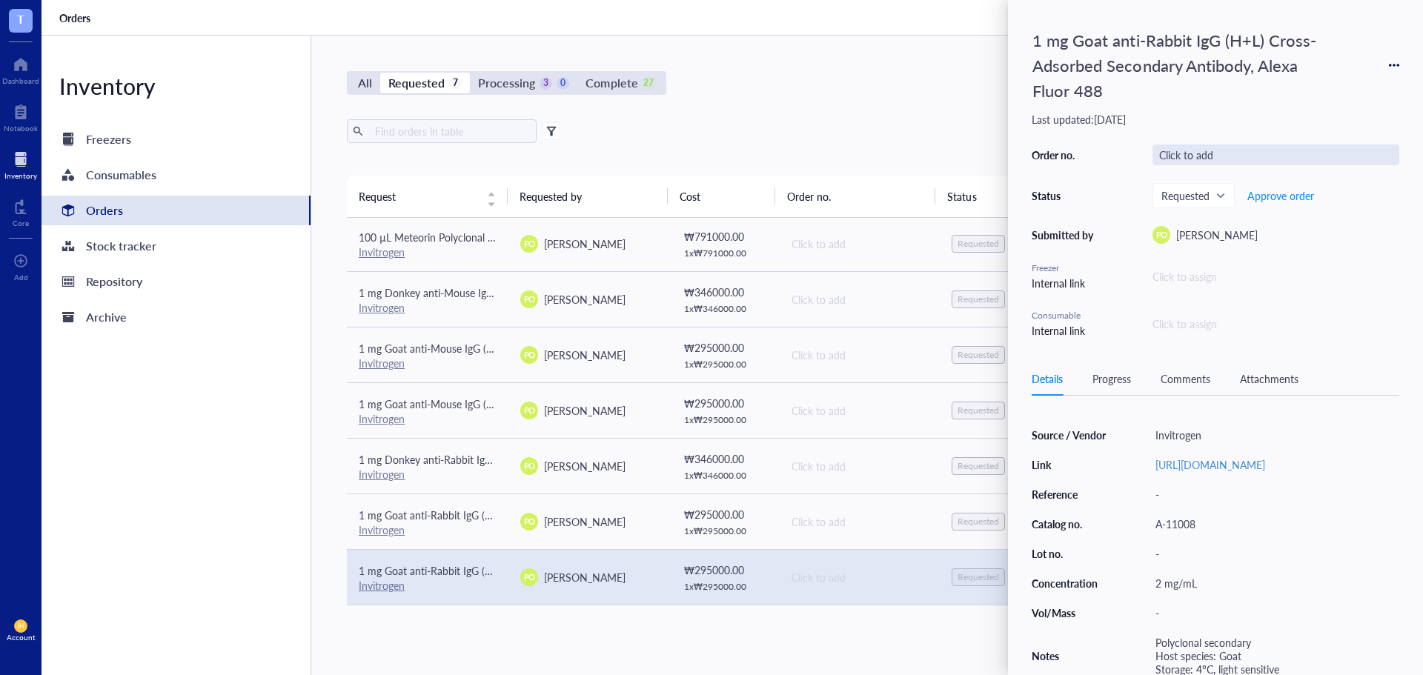
scroll to position [193, 0]
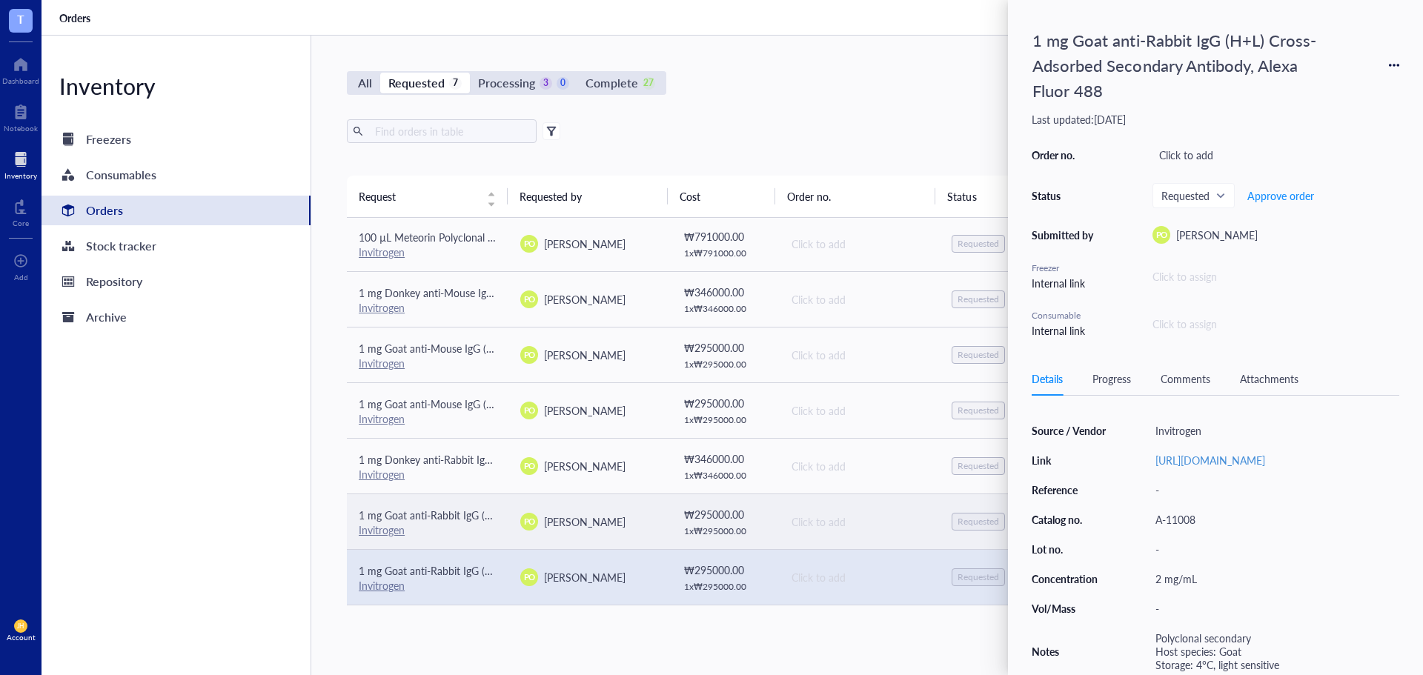
click at [587, 517] on span "[PERSON_NAME]" at bounding box center [585, 522] width 82 height 15
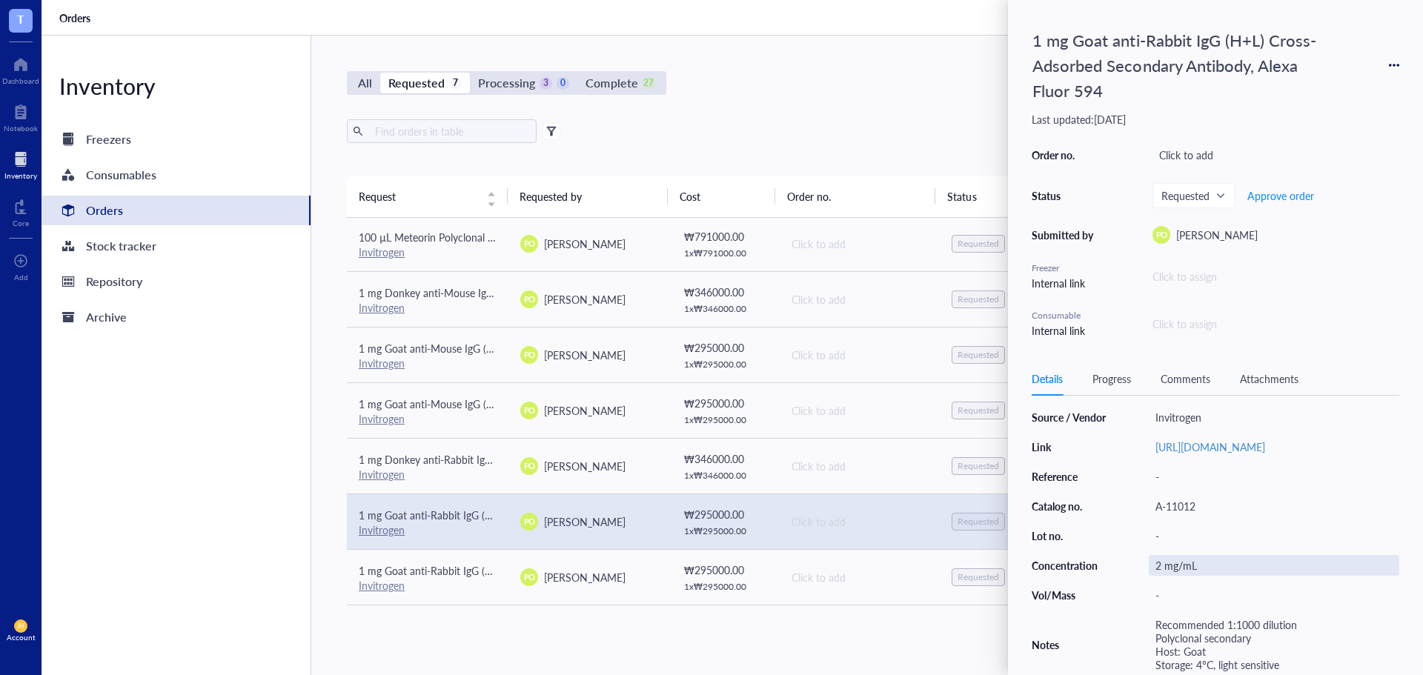
scroll to position [206, 0]
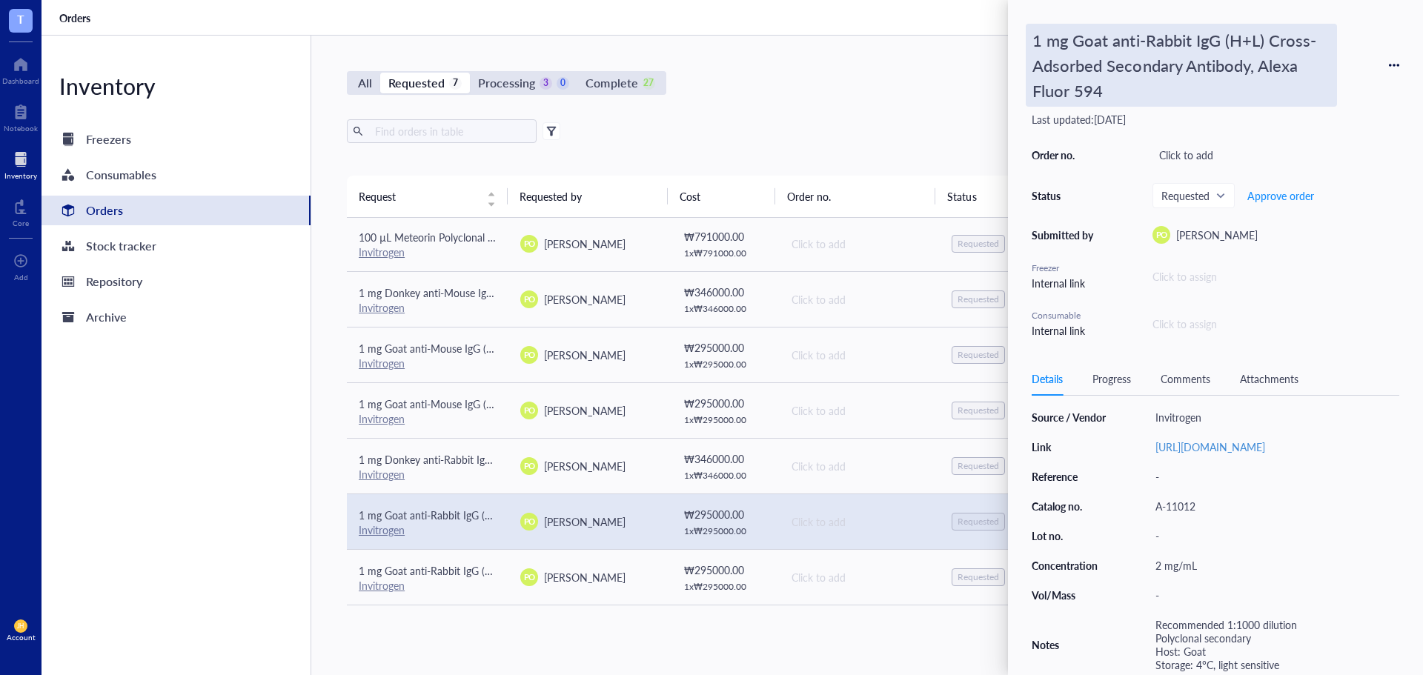
click at [1096, 78] on div "1 mg Goat anti-Rabbit IgG (H+L) Cross-Adsorbed Secondary Antibody, Alexa Fluor …" at bounding box center [1181, 65] width 311 height 83
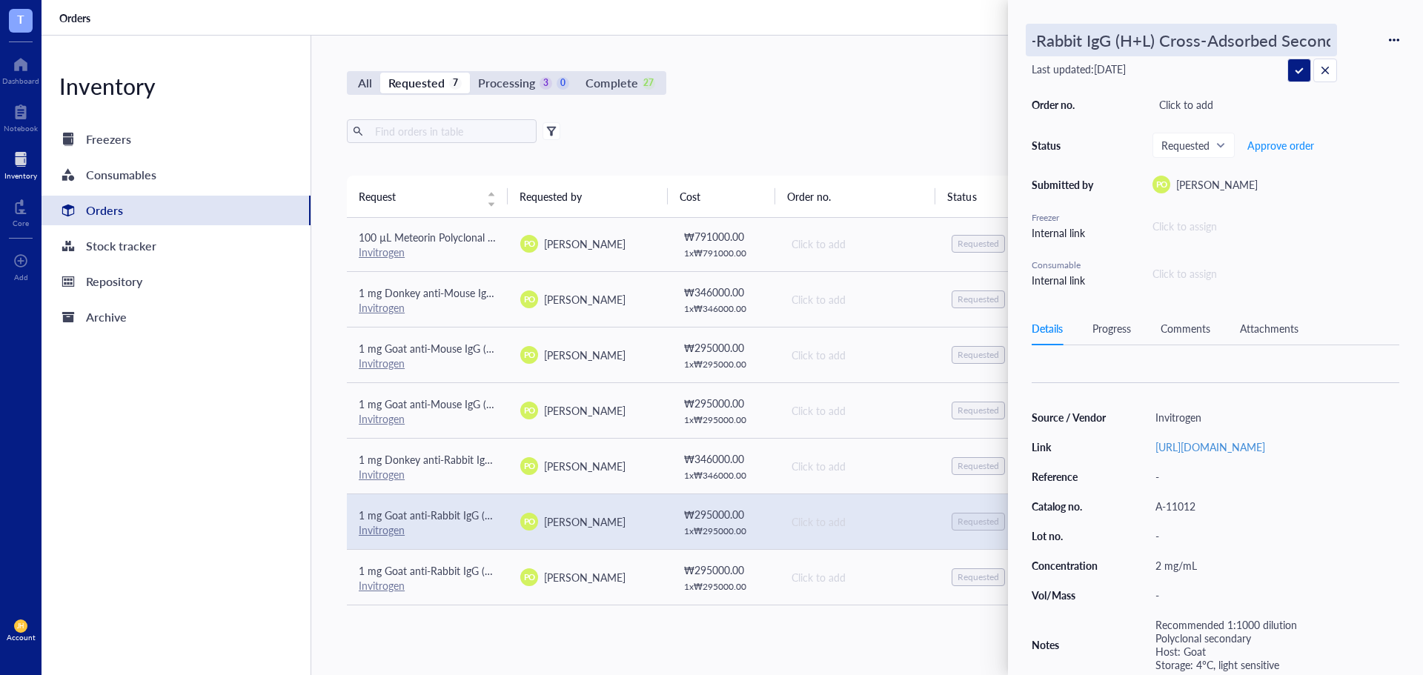
scroll to position [0, 0]
drag, startPoint x: 1328, startPoint y: 45, endPoint x: 1075, endPoint y: 47, distance: 252.8
click at [1075, 47] on input "1 mg Goat anti-Rabbit IgG (H+L) Cross-Adsorbed Secondary Antibody, Alexa Fluor …" at bounding box center [1182, 39] width 310 height 31
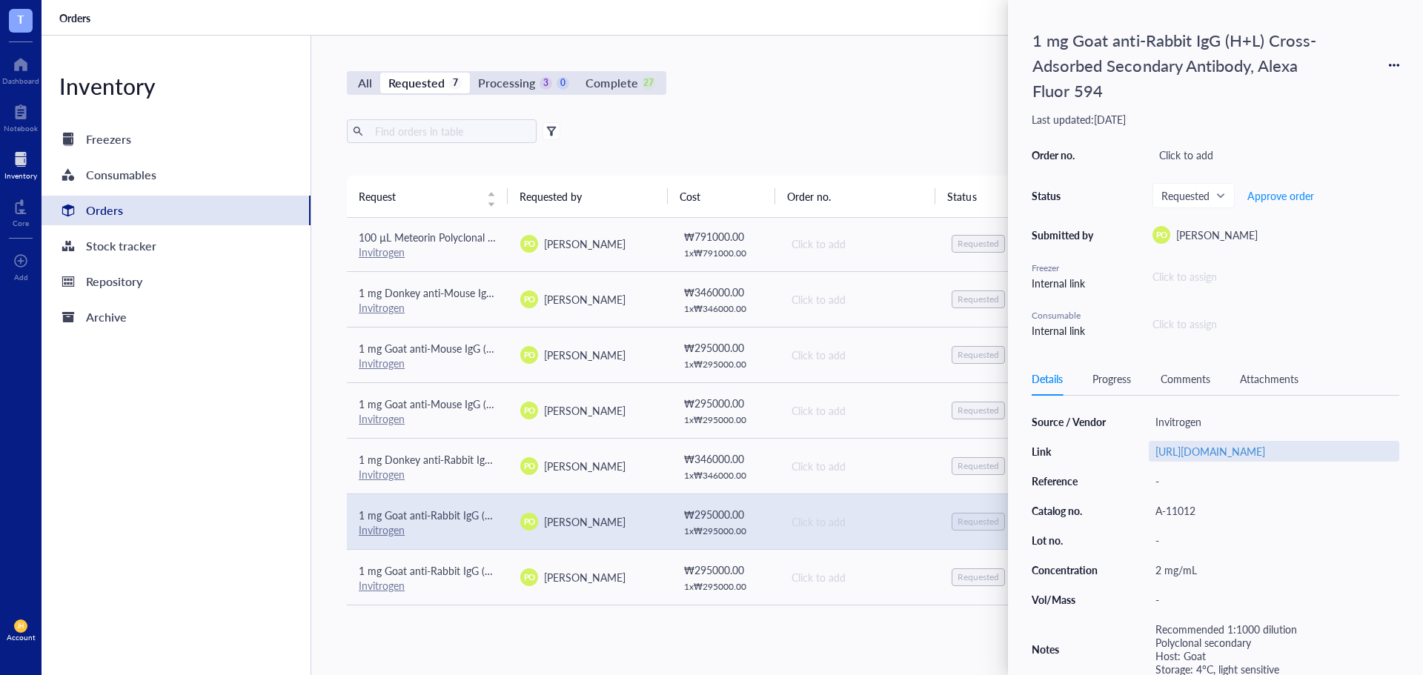
click at [1245, 442] on div "[URL][DOMAIN_NAME]" at bounding box center [1274, 451] width 251 height 21
drag, startPoint x: 1387, startPoint y: 444, endPoint x: 1066, endPoint y: 448, distance: 321.0
click at [1066, 448] on div "Source / Vendor Invitrogen Link [URL][DOMAIN_NAME] Reference - Catalog no. A-11…" at bounding box center [1216, 541] width 368 height 268
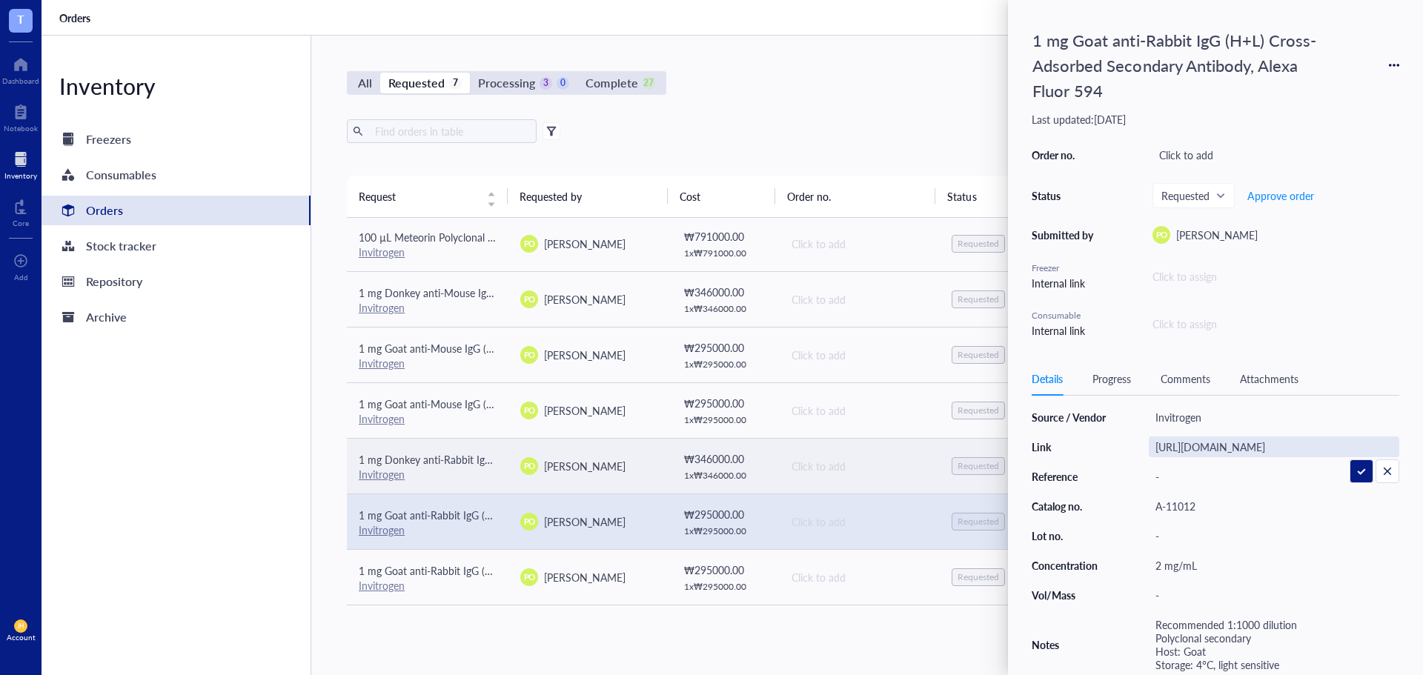
click at [660, 474] on td "PO [PERSON_NAME]" at bounding box center [590, 466] width 162 height 56
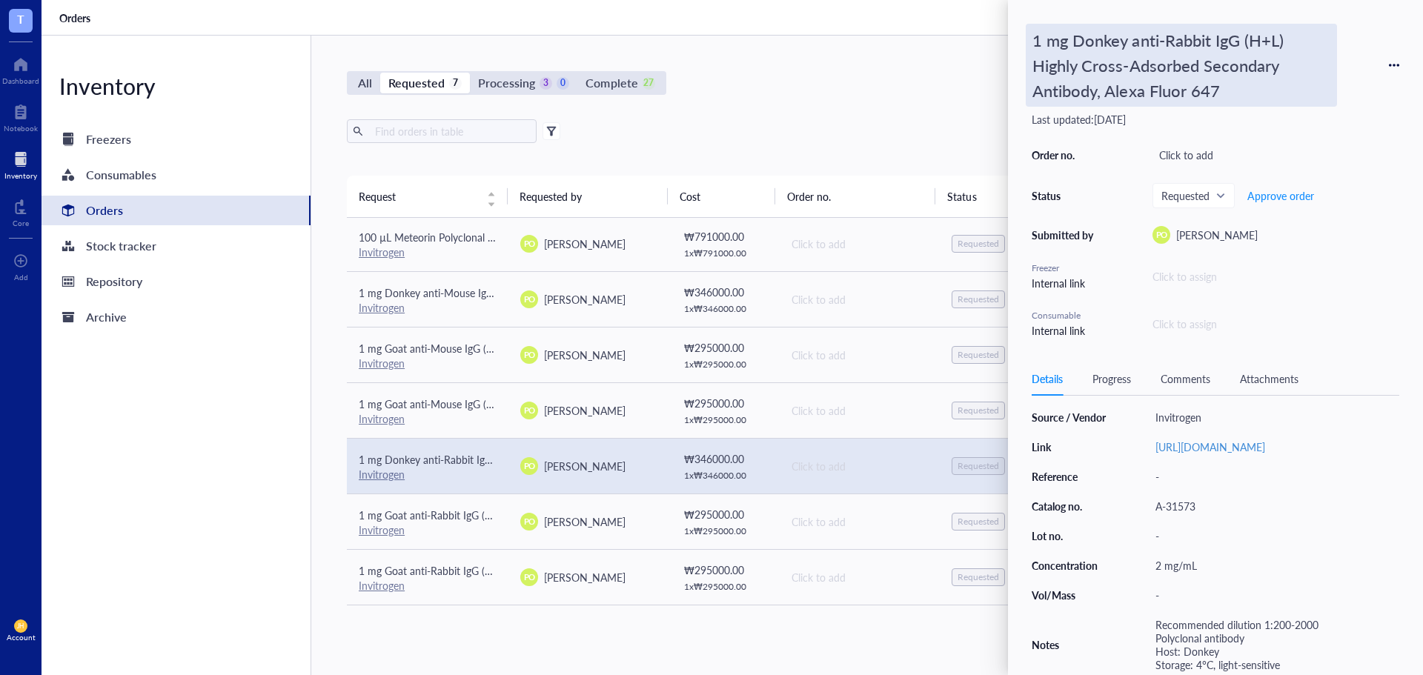
click at [1108, 33] on div "1 mg Donkey anti-Rabbit IgG (H+L) Highly Cross-Adsorbed Secondary Antibody, Ale…" at bounding box center [1181, 65] width 311 height 83
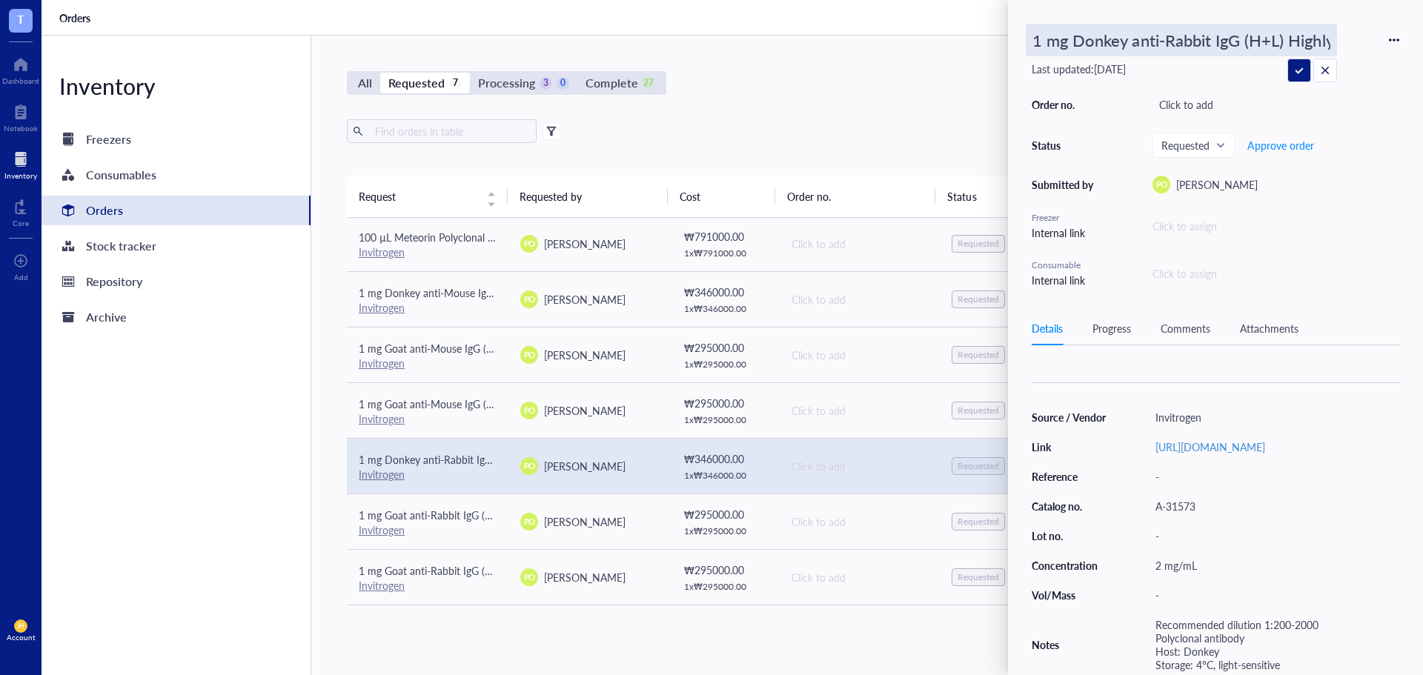
drag, startPoint x: 1330, startPoint y: 44, endPoint x: 1073, endPoint y: 44, distance: 257.3
click at [1073, 44] on input "1 mg Donkey anti-Rabbit IgG (H+L) Highly Cross-Adsorbed Secondary Antibody, Ale…" at bounding box center [1182, 39] width 310 height 31
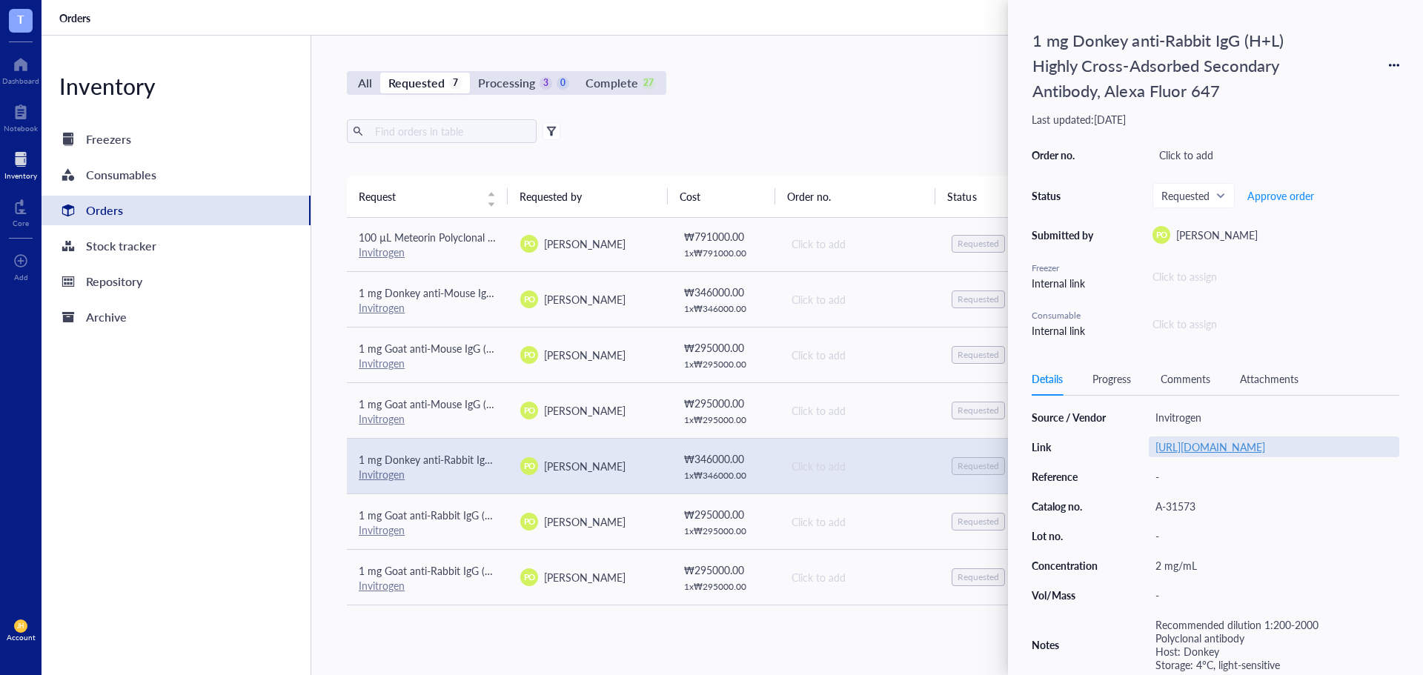
scroll to position [130, 0]
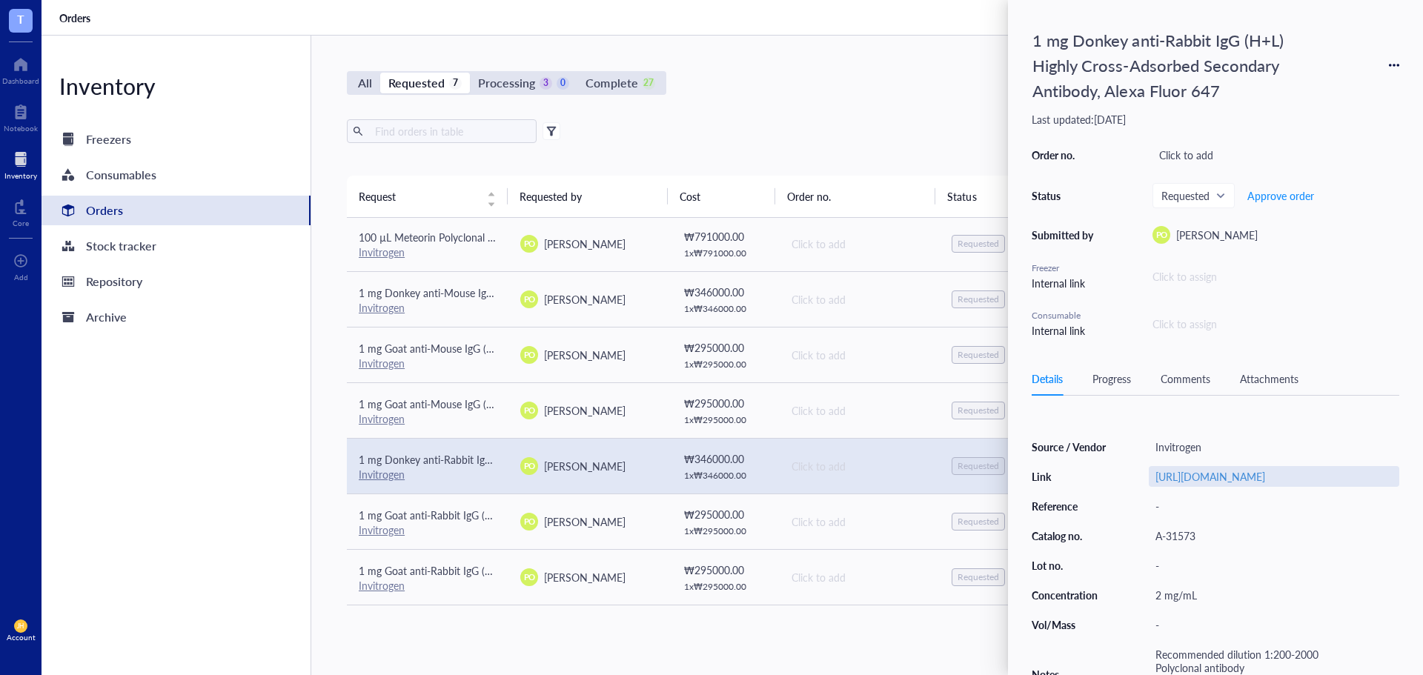
click at [1282, 487] on div "[URL][DOMAIN_NAME]" at bounding box center [1274, 476] width 251 height 21
drag, startPoint x: 1389, startPoint y: 474, endPoint x: 1035, endPoint y: 489, distance: 353.9
click at [1035, 489] on div "Source / Vendor Invitrogen Link [URL][DOMAIN_NAME] Reference - Catalog no. A-31…" at bounding box center [1216, 571] width 368 height 268
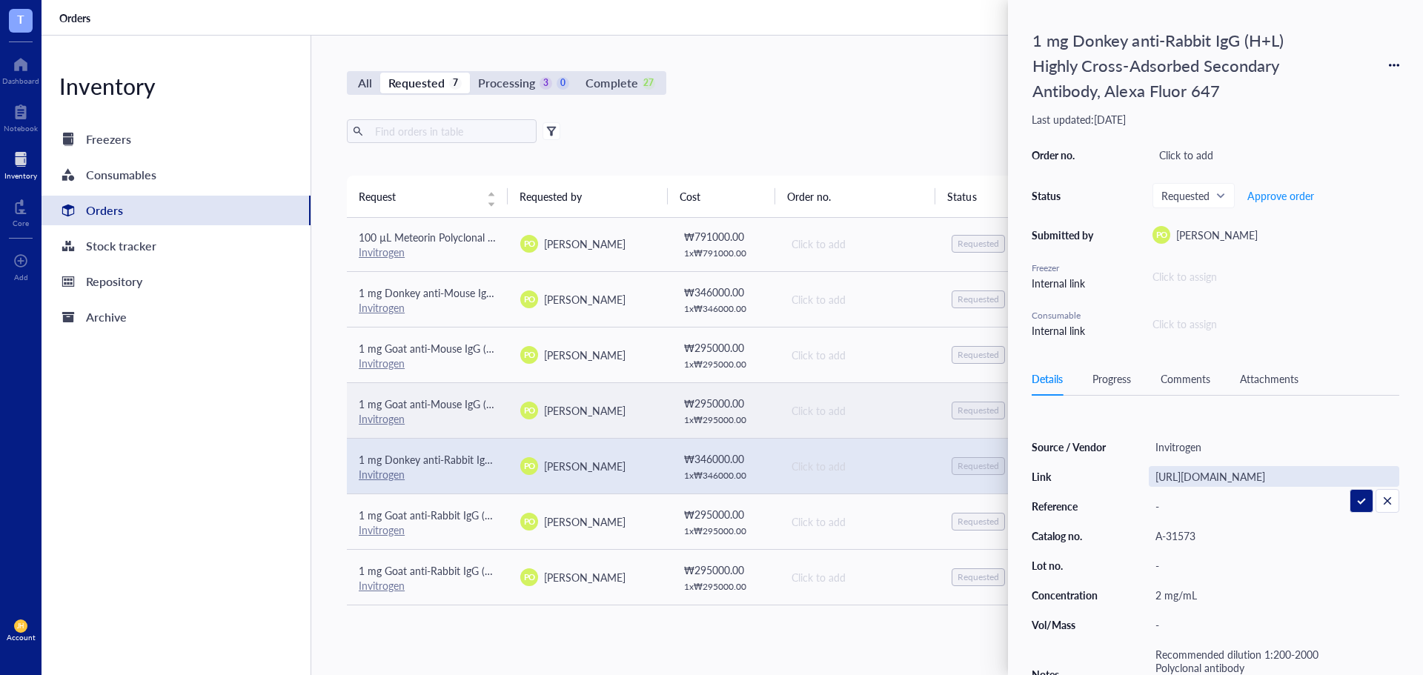
click at [537, 416] on div "PO [PERSON_NAME]" at bounding box center [589, 411] width 138 height 18
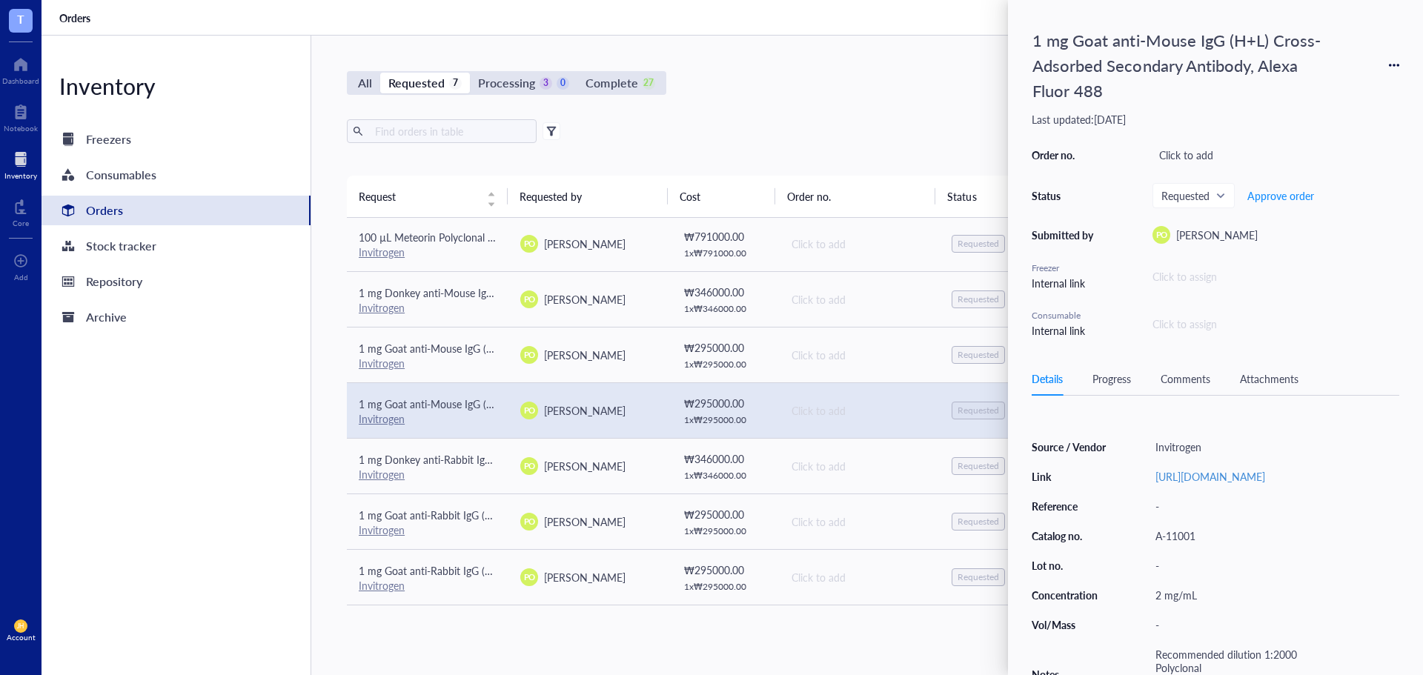
drag, startPoint x: 1159, startPoint y: 73, endPoint x: 1169, endPoint y: 73, distance: 9.6
click at [1159, 73] on div "1 mg Goat anti-Mouse IgG (H+L) Cross-Adsorbed Secondary Antibody, Alexa Fluor 4…" at bounding box center [1181, 65] width 311 height 83
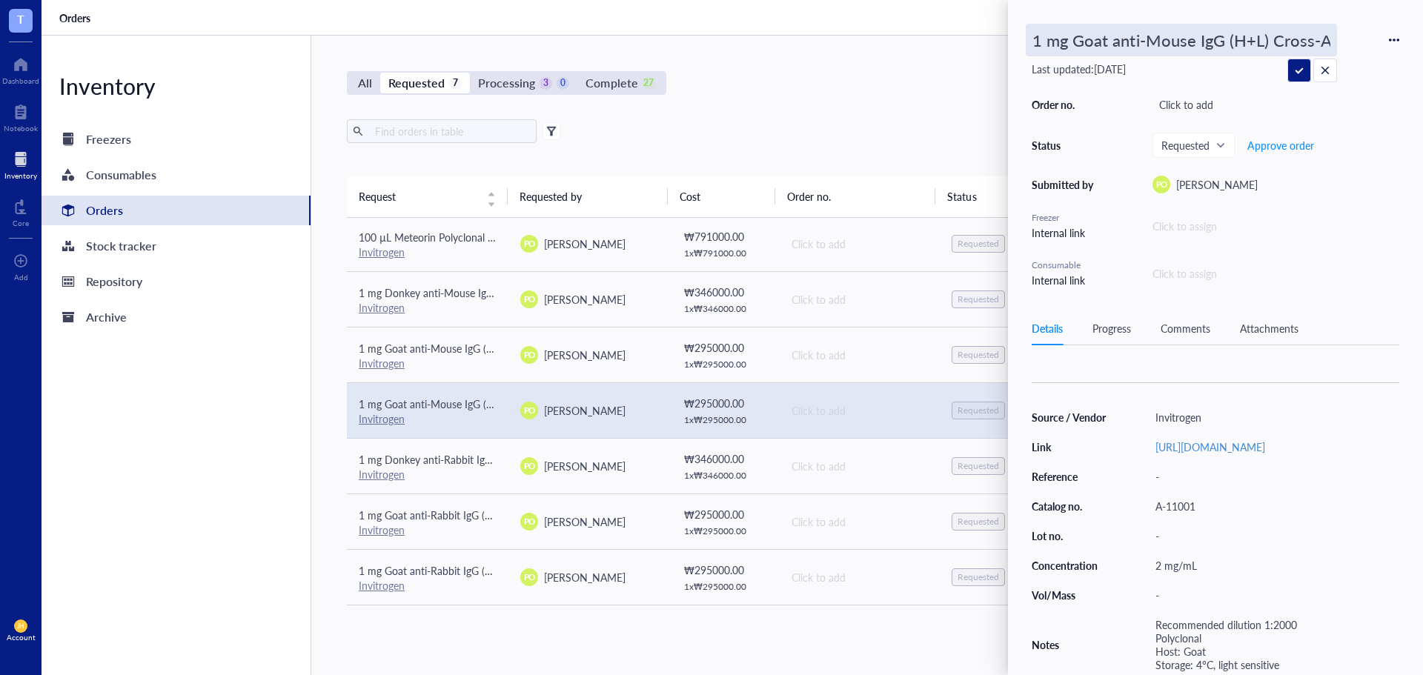
drag, startPoint x: 1333, startPoint y: 39, endPoint x: 1075, endPoint y: 42, distance: 258.0
click at [1075, 42] on input "1 mg Goat anti-Mouse IgG (H+L) Cross-Adsorbed Secondary Antibody, Alexa Fluor 4…" at bounding box center [1182, 39] width 310 height 31
click at [1245, 457] on div "[URL][DOMAIN_NAME]" at bounding box center [1274, 447] width 251 height 21
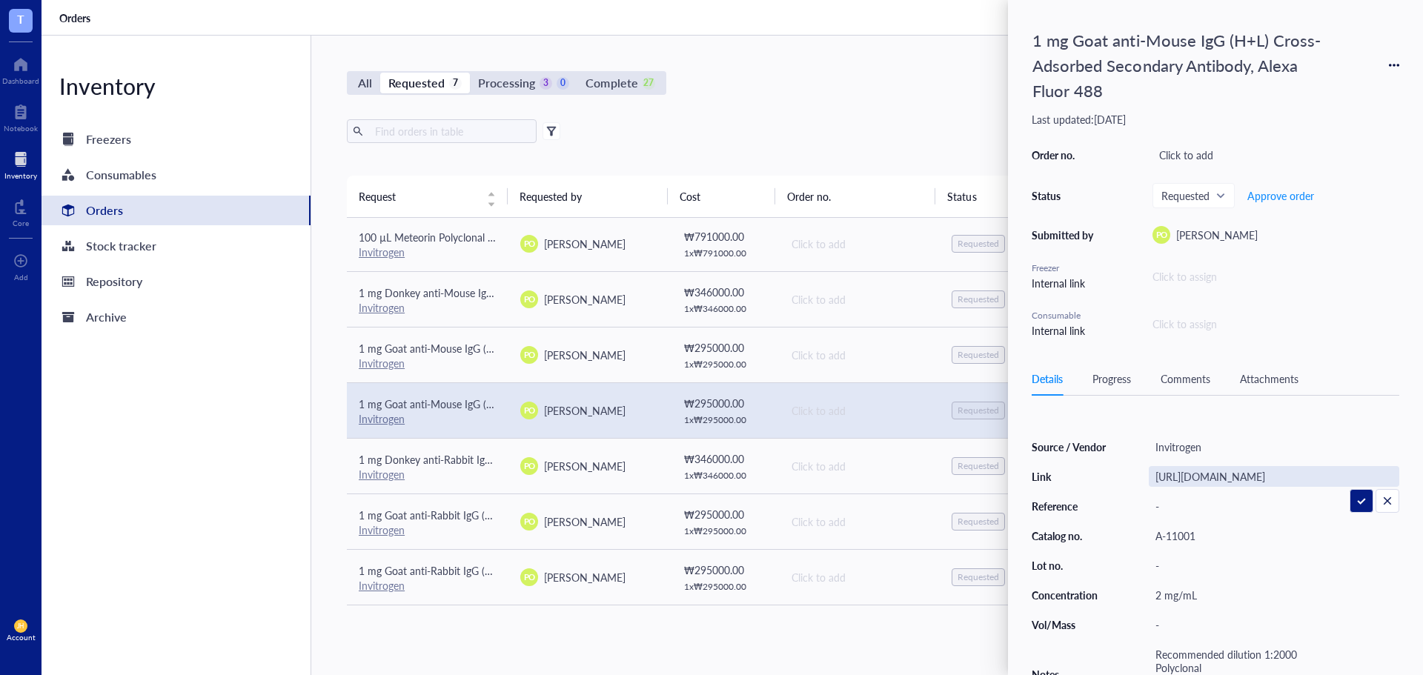
drag, startPoint x: 1389, startPoint y: 476, endPoint x: 1037, endPoint y: 475, distance: 351.4
click at [1037, 475] on div "Source / Vendor Invitrogen Link [URL][DOMAIN_NAME] Reference - Catalog no. A-11…" at bounding box center [1216, 571] width 368 height 268
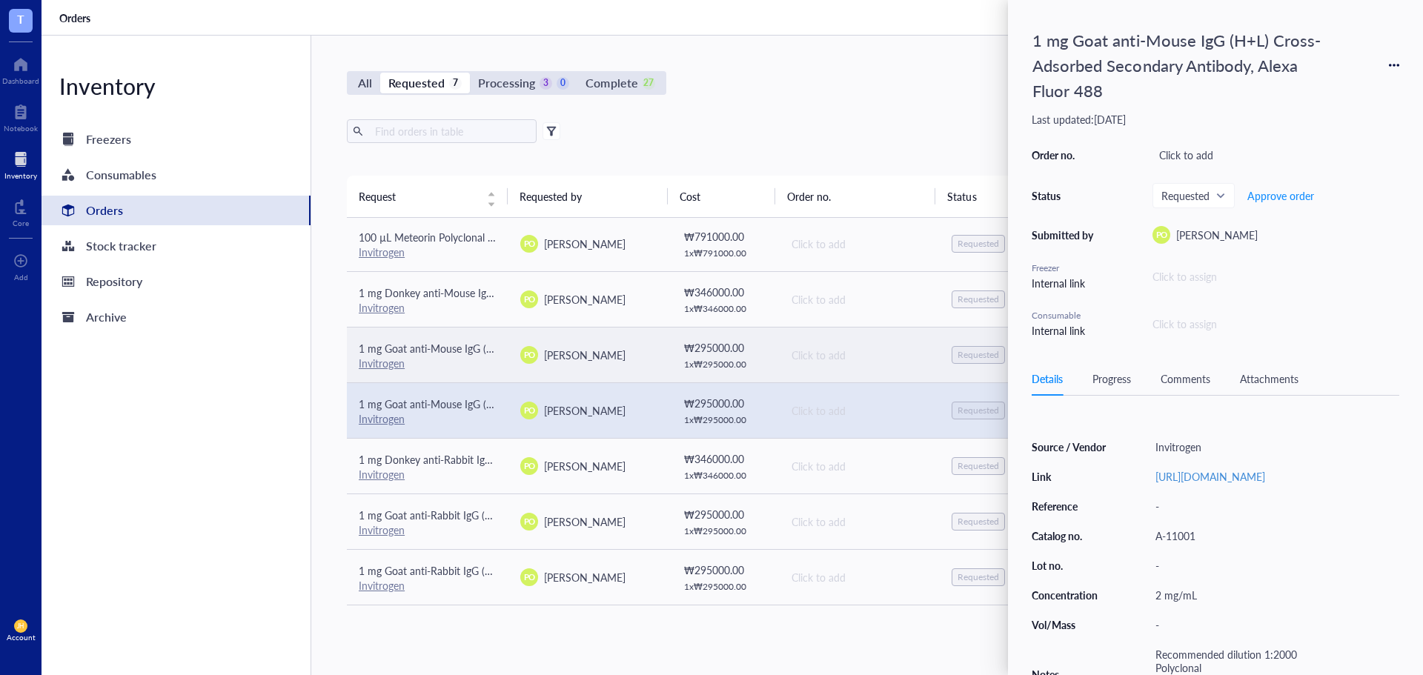
click at [626, 361] on span "[PERSON_NAME]" at bounding box center [585, 355] width 82 height 15
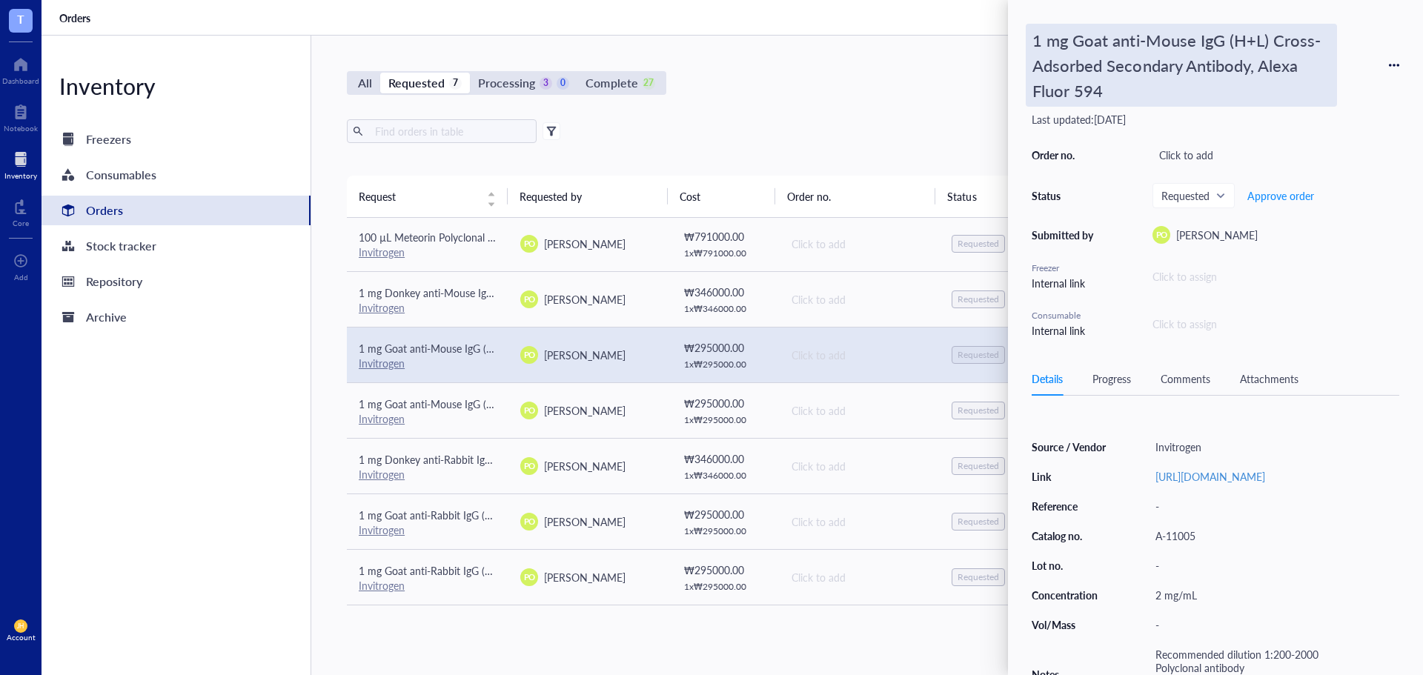
click at [1194, 90] on div "1 mg Goat anti-Mouse IgG (H+L) Cross-Adsorbed Secondary Antibody, Alexa Fluor 5…" at bounding box center [1181, 65] width 311 height 83
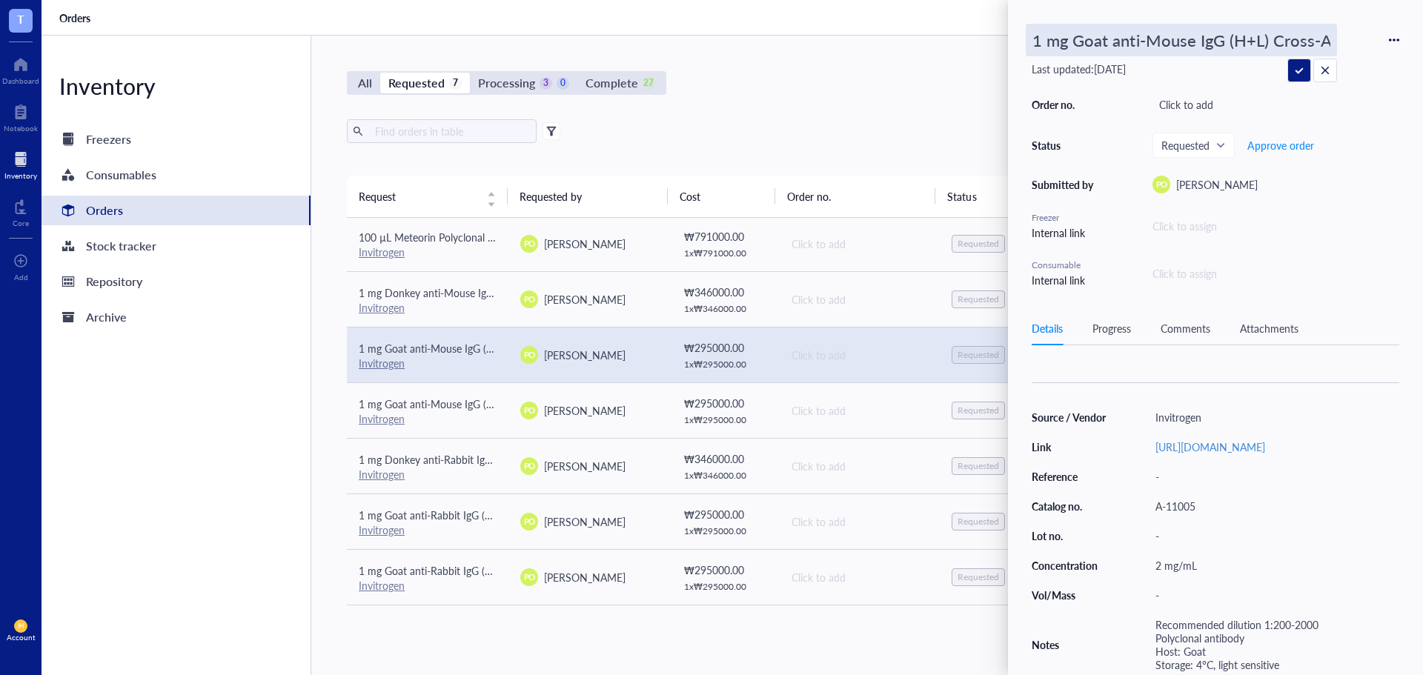
drag, startPoint x: 1331, startPoint y: 39, endPoint x: 1071, endPoint y: 48, distance: 261.1
click at [1071, 48] on input "1 mg Goat anti-Mouse IgG (H+L) Cross-Adsorbed Secondary Antibody, Alexa Fluor 5…" at bounding box center [1182, 39] width 310 height 31
click at [1257, 477] on div "Source / Vendor Invitrogen Link [URL][DOMAIN_NAME] Reference - Catalog no. A-11…" at bounding box center [1216, 541] width 368 height 268
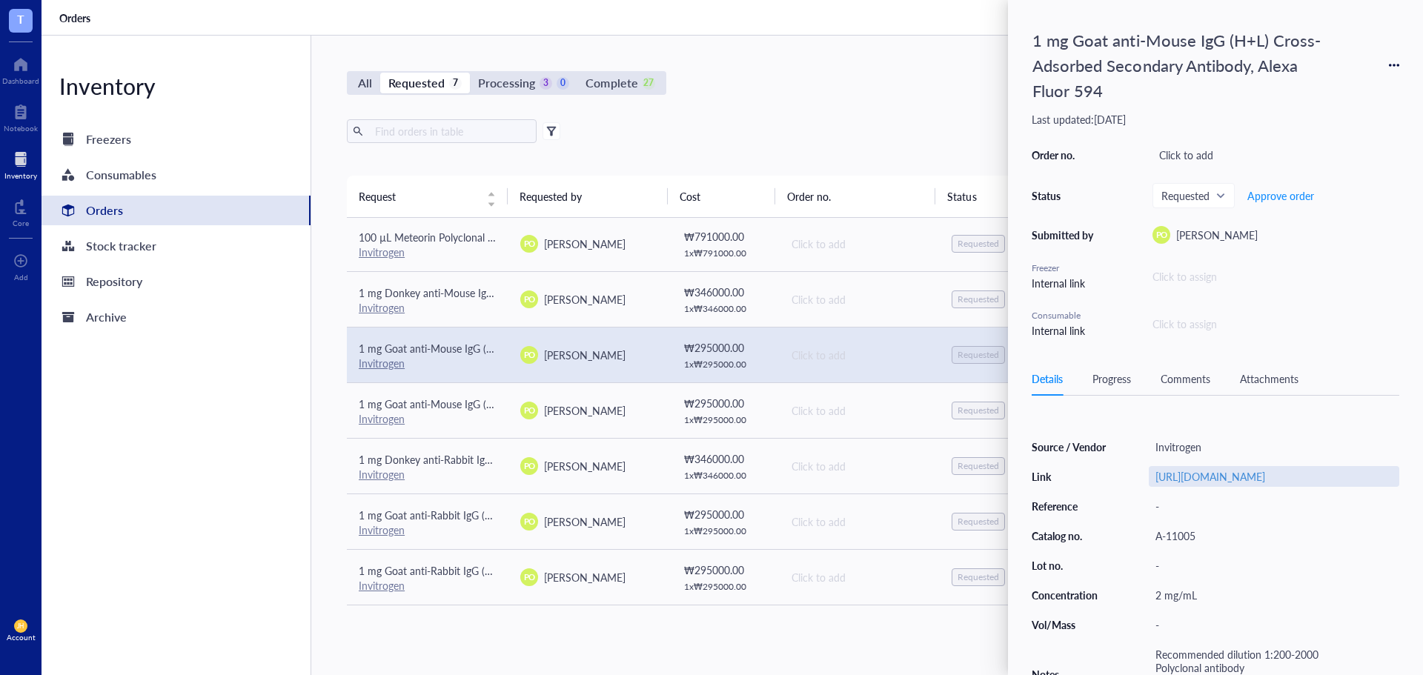
click at [1248, 487] on div "[URL][DOMAIN_NAME]" at bounding box center [1274, 476] width 251 height 21
drag, startPoint x: 1387, startPoint y: 476, endPoint x: 1022, endPoint y: 485, distance: 364.9
click at [1022, 485] on div "1 mg Goat anti-Mouse IgG (H+L) Cross-Adsorbed Secondary Antibody, Alexa [MEDICA…" at bounding box center [1215, 337] width 415 height 675
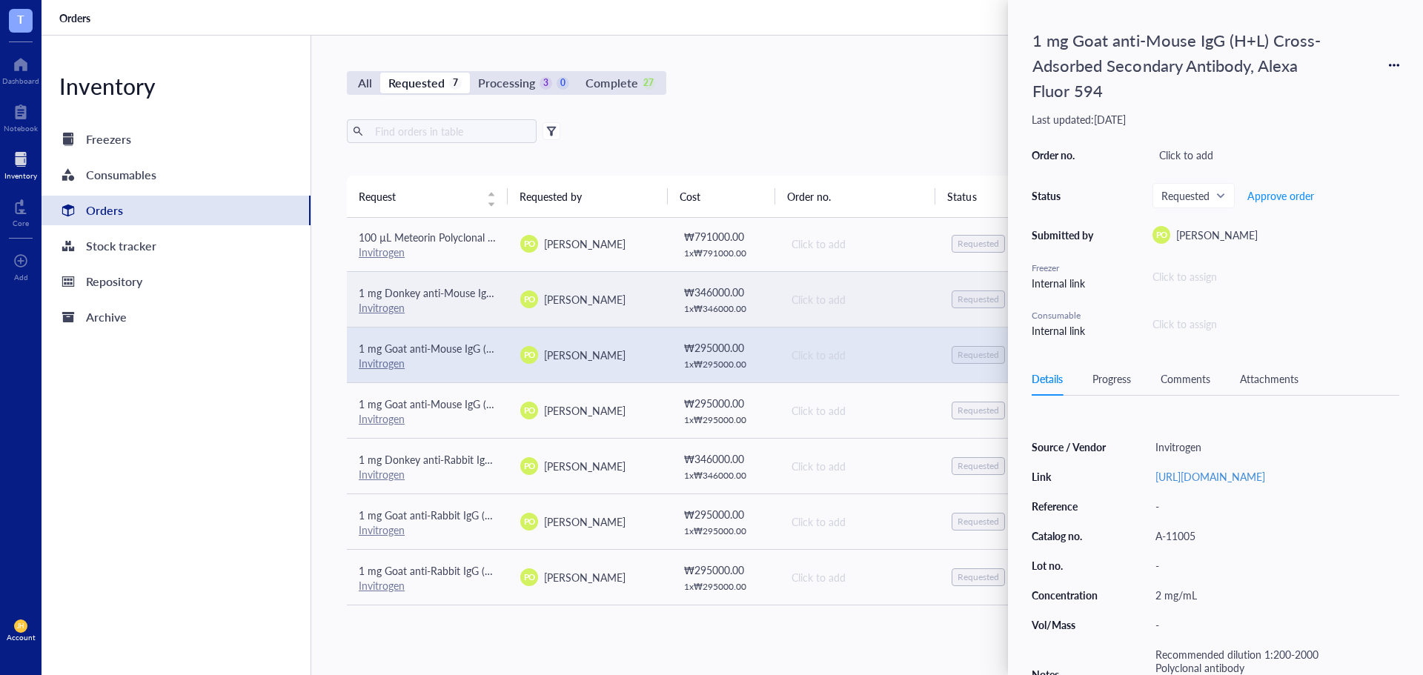
click at [626, 293] on span "[PERSON_NAME]" at bounding box center [585, 299] width 82 height 15
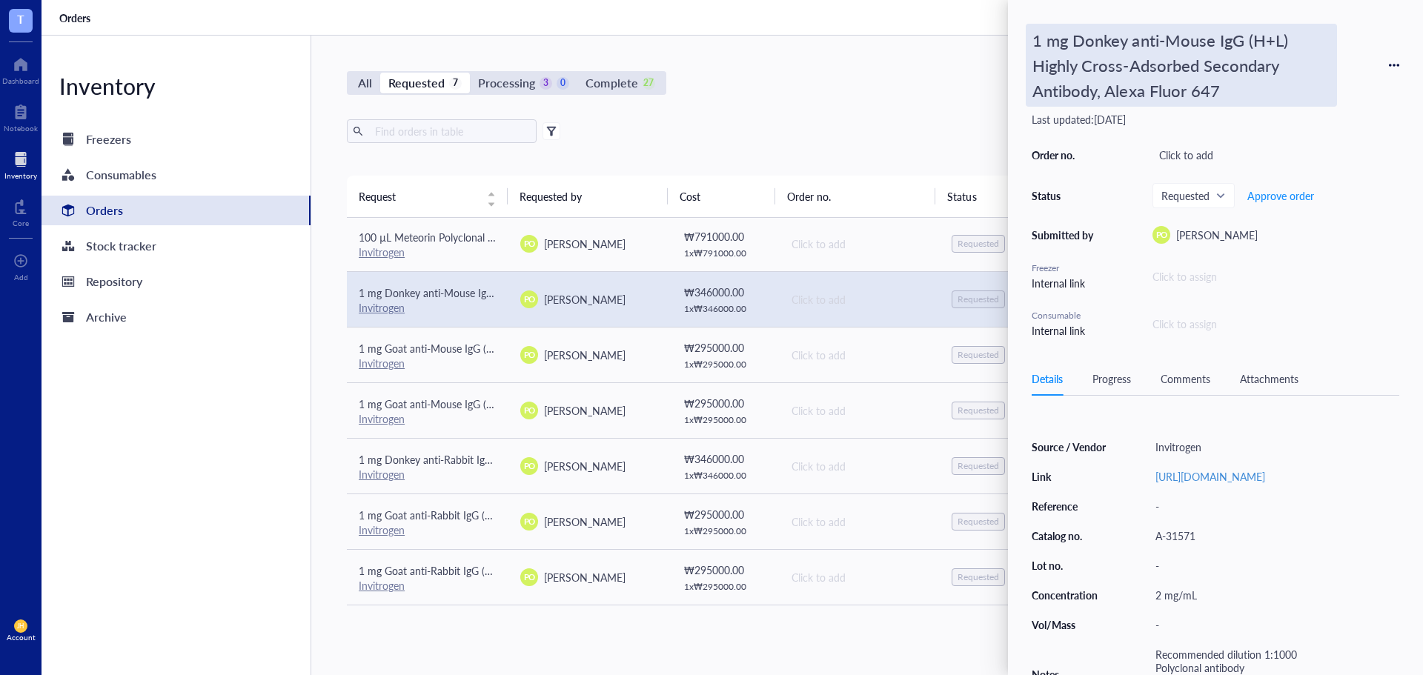
click at [1251, 87] on div "1 mg Donkey anti-Mouse IgG (H+L) Highly Cross-Adsorbed Secondary Antibody, Alex…" at bounding box center [1181, 65] width 311 height 83
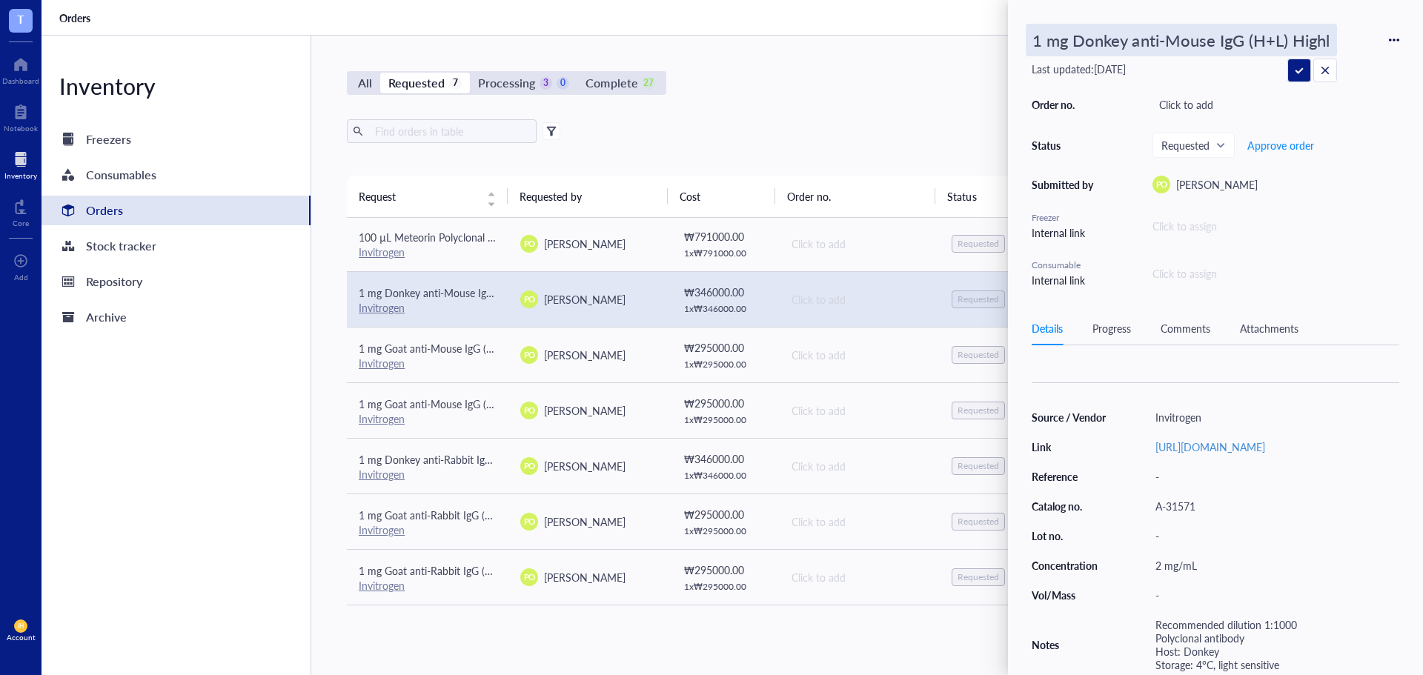
drag, startPoint x: 1328, startPoint y: 44, endPoint x: 1071, endPoint y: 42, distance: 256.5
click at [1071, 42] on input "1 mg Donkey anti-Mouse IgG (H+L) Highly Cross-Adsorbed Secondary Antibody, Alex…" at bounding box center [1182, 39] width 310 height 31
click at [1306, 457] on div "[URL][DOMAIN_NAME]" at bounding box center [1274, 447] width 251 height 21
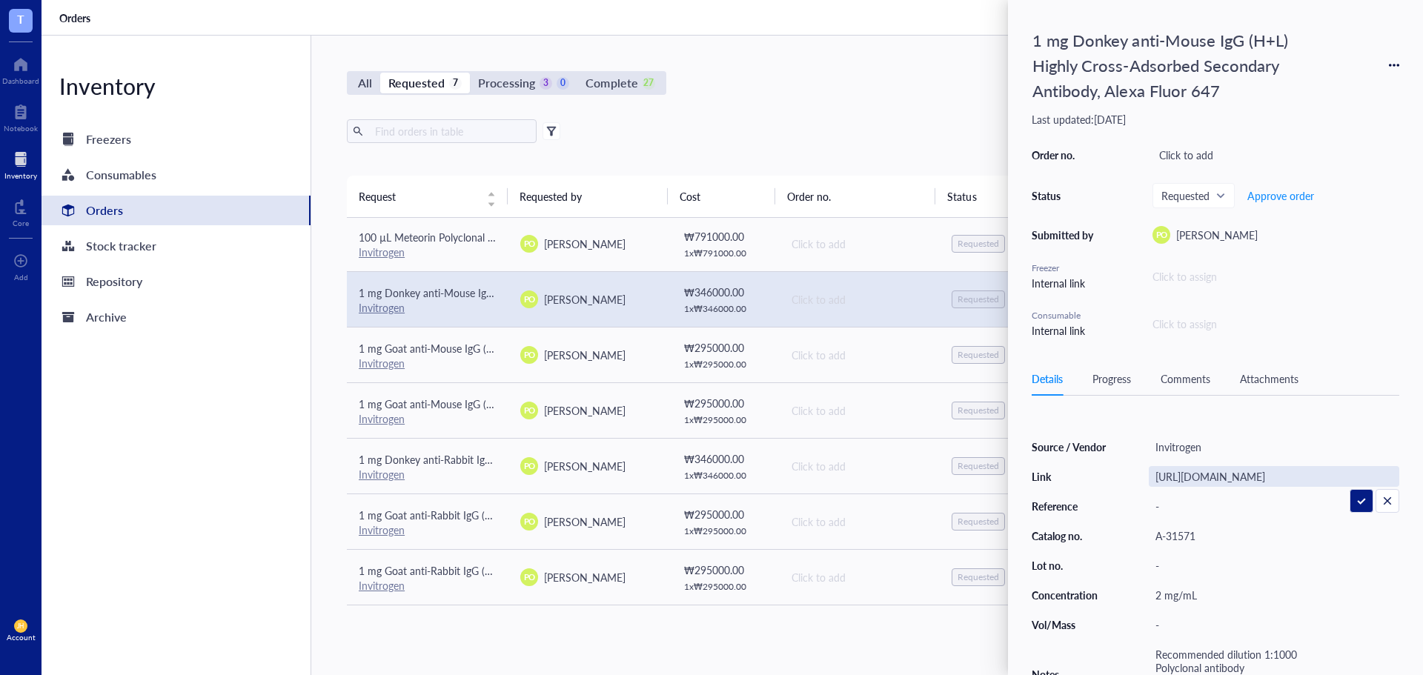
drag, startPoint x: 1389, startPoint y: 477, endPoint x: 1067, endPoint y: 468, distance: 322.6
click at [1067, 468] on div "Source / Vendor Invitrogen Link [URL][DOMAIN_NAME] Reference - Catalog no. A-31…" at bounding box center [1216, 571] width 368 height 268
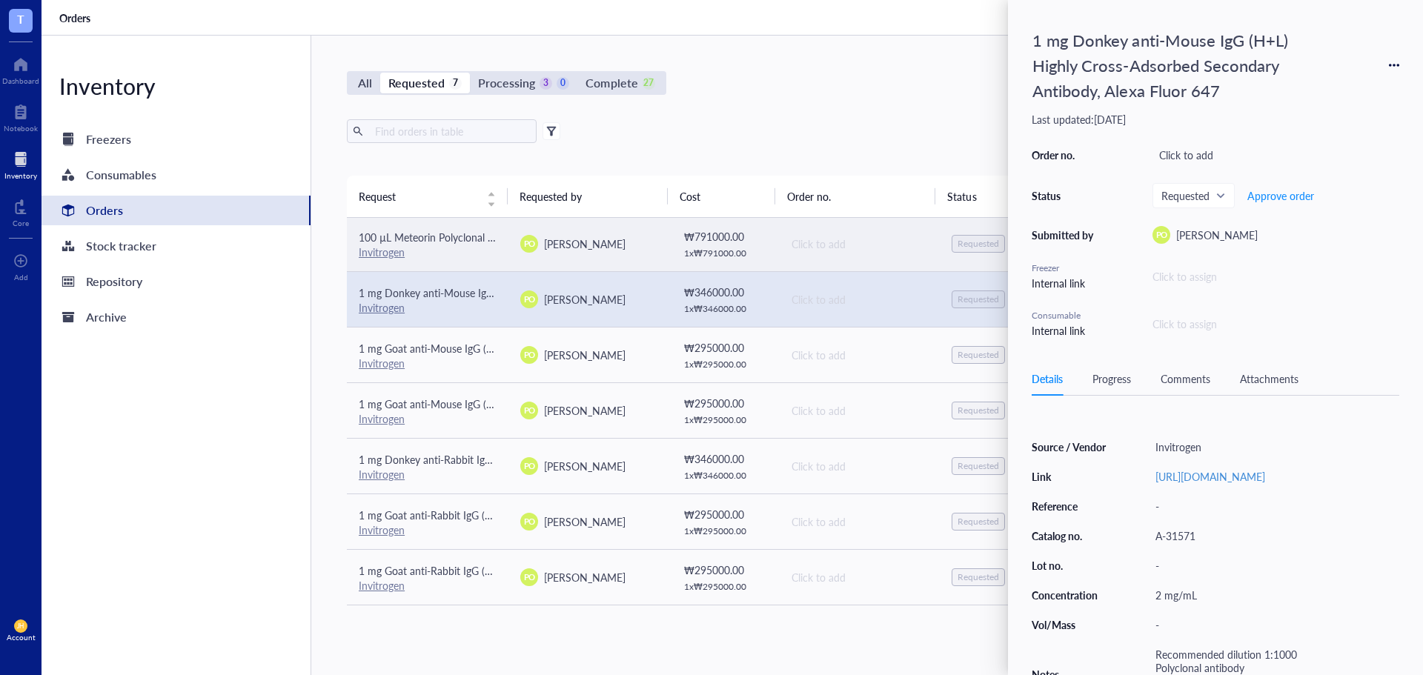
click at [684, 233] on div "₩ 791000.00" at bounding box center [725, 236] width 83 height 16
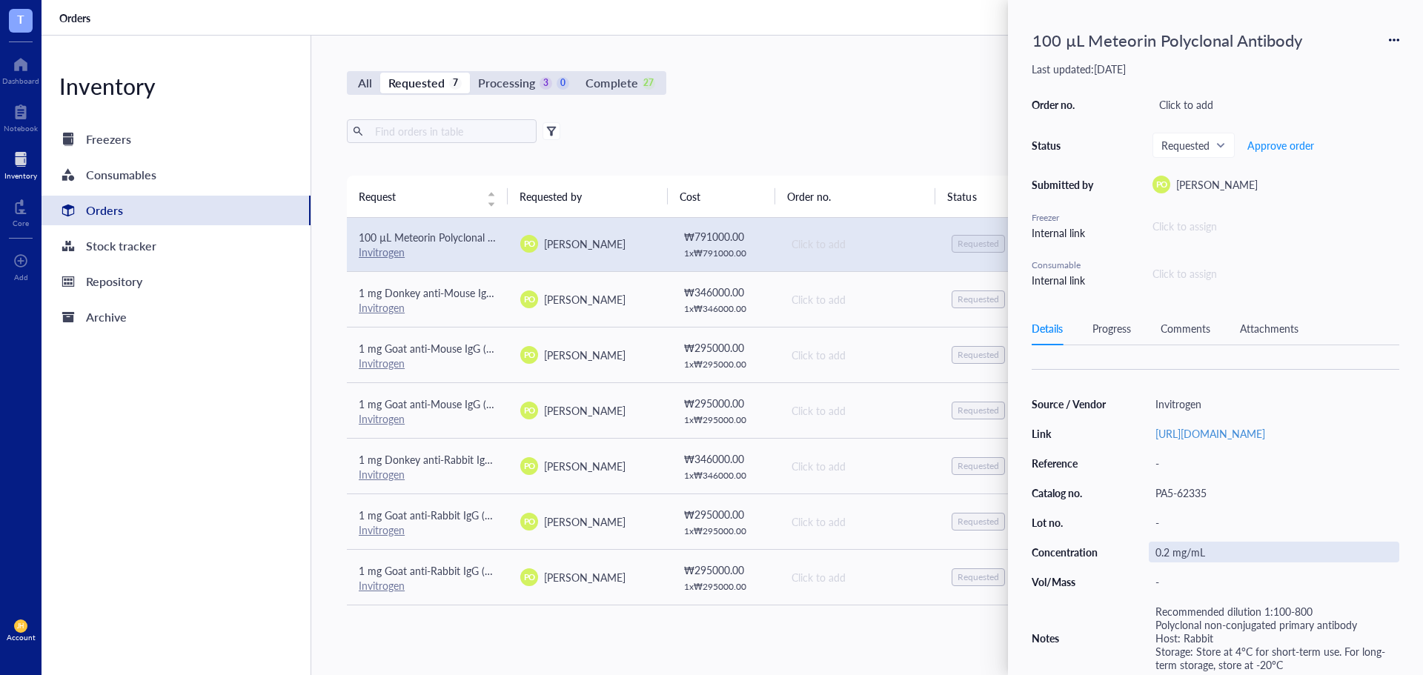
scroll to position [142, 0]
click at [1217, 494] on div "PA5-62335" at bounding box center [1274, 493] width 251 height 21
drag, startPoint x: 1210, startPoint y: 487, endPoint x: 1125, endPoint y: 494, distance: 85.5
click at [1125, 494] on div "Source / Vendor Invitrogen Link [URL][DOMAIN_NAME] Reference - Catalog no. PA5-…" at bounding box center [1216, 535] width 368 height 282
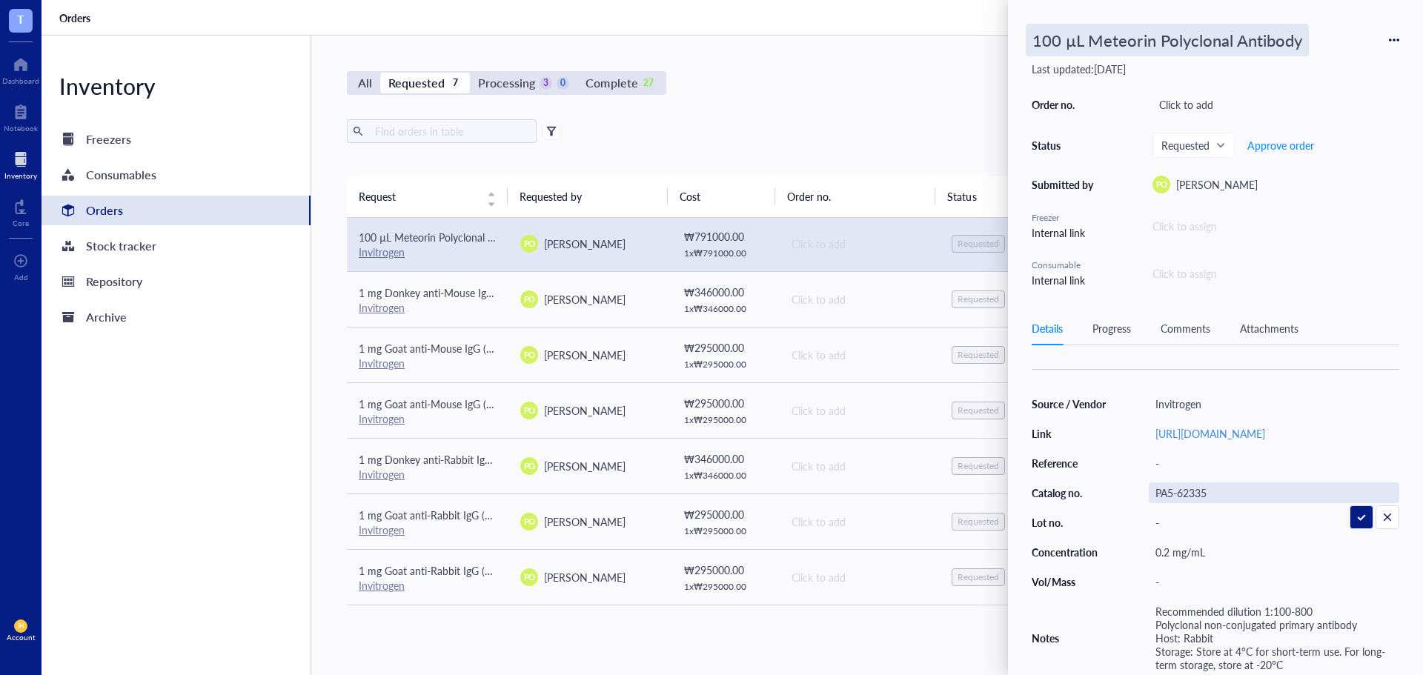
click at [1193, 45] on div "100 µL Meteorin Polyclonal Antibody" at bounding box center [1167, 40] width 283 height 33
drag, startPoint x: 1319, startPoint y: 40, endPoint x: 1090, endPoint y: 44, distance: 229.1
click at [1090, 44] on input "100 µL Meteorin Polyclonal Antibody" at bounding box center [1182, 39] width 310 height 31
click at [1371, 432] on div "[URL][DOMAIN_NAME]" at bounding box center [1274, 433] width 251 height 21
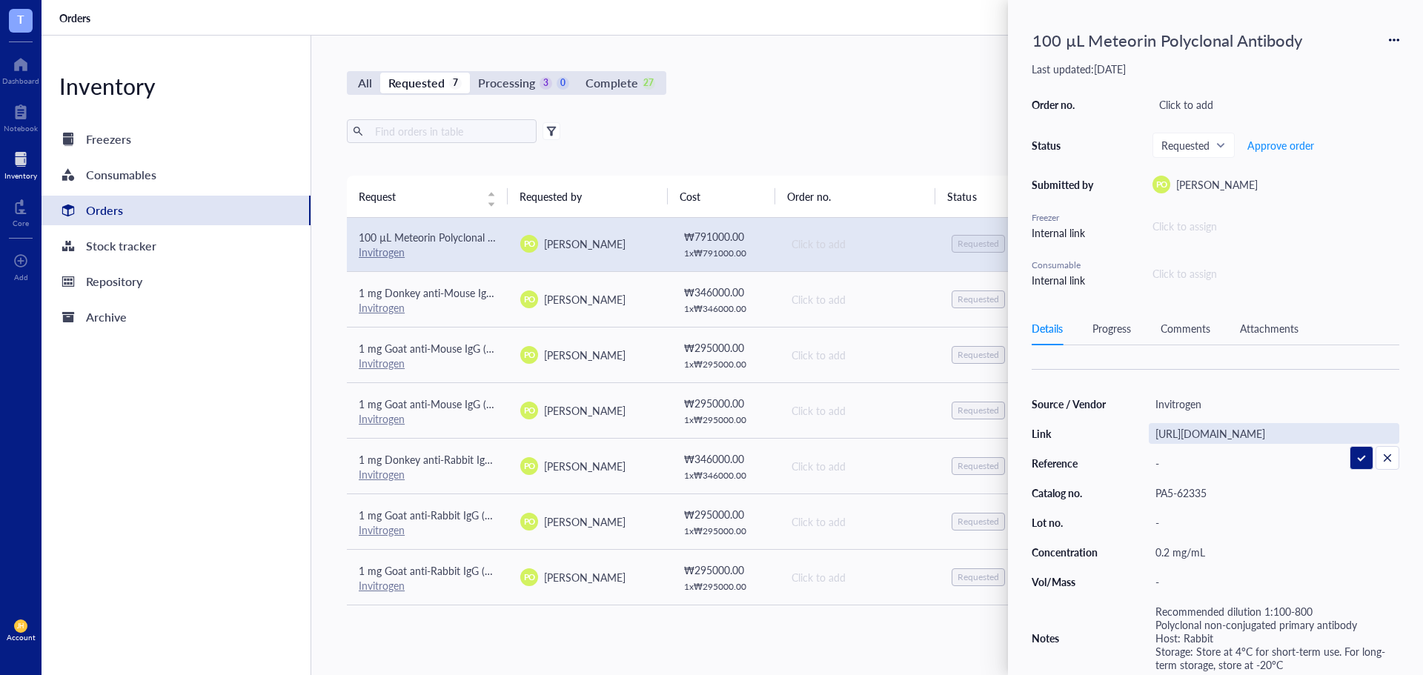
scroll to position [0, 0]
drag, startPoint x: 1386, startPoint y: 429, endPoint x: 1011, endPoint y: 431, distance: 375.1
click at [1011, 431] on div "100 µL Meteorin Polyclonal Antibody Last updated: [DATE] Order no. Click to add…" at bounding box center [1215, 337] width 415 height 675
click at [949, 136] on div "Export Open archive" at bounding box center [859, 131] width 1025 height 24
click at [868, 94] on div "All Requested 7 Processing 3 0 Complete 27 New order" at bounding box center [859, 83] width 1025 height 24
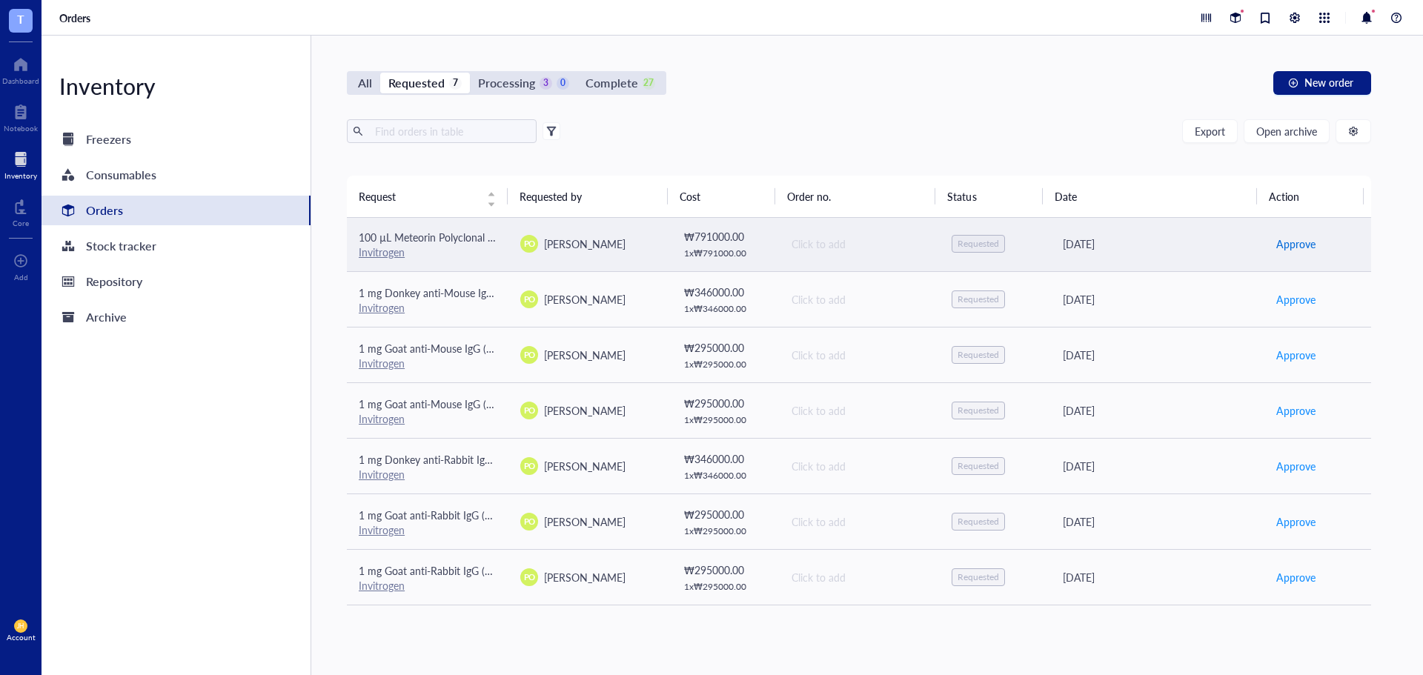
click at [1302, 249] on span "Approve" at bounding box center [1296, 244] width 39 height 16
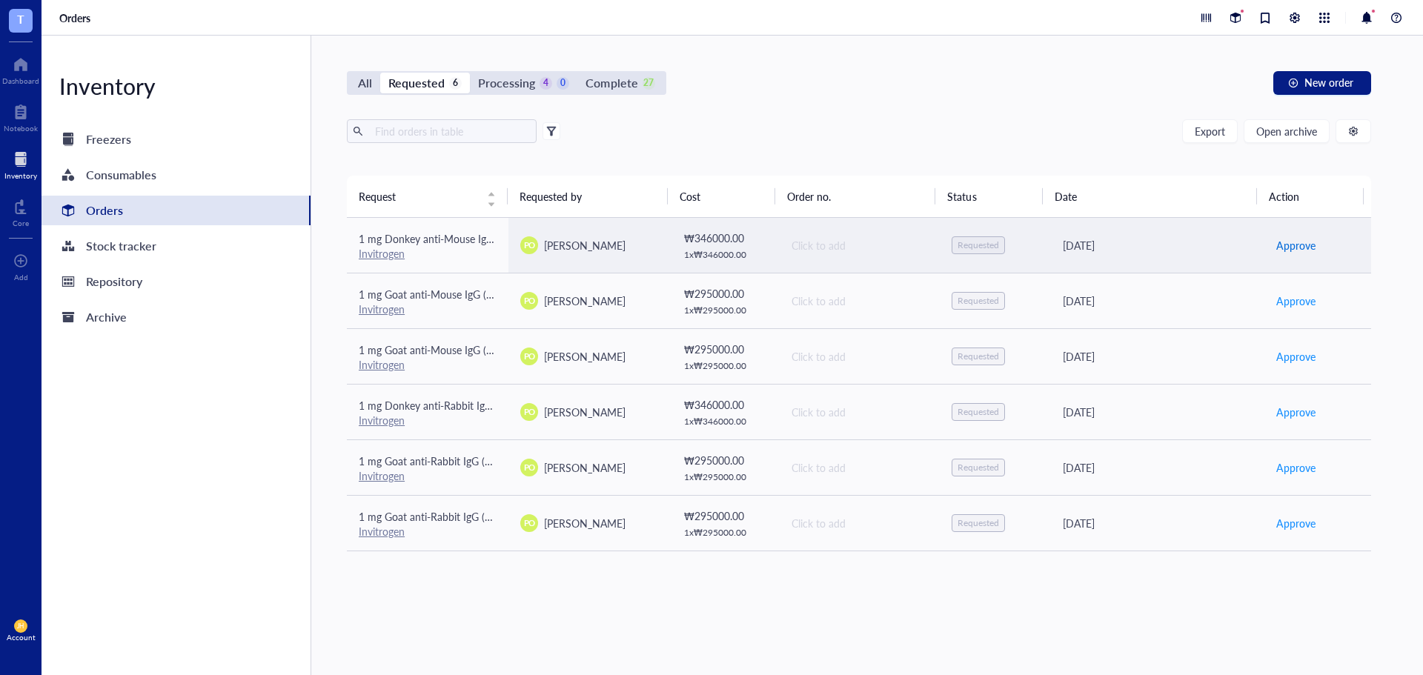
click at [1295, 245] on span "Approve" at bounding box center [1296, 245] width 39 height 16
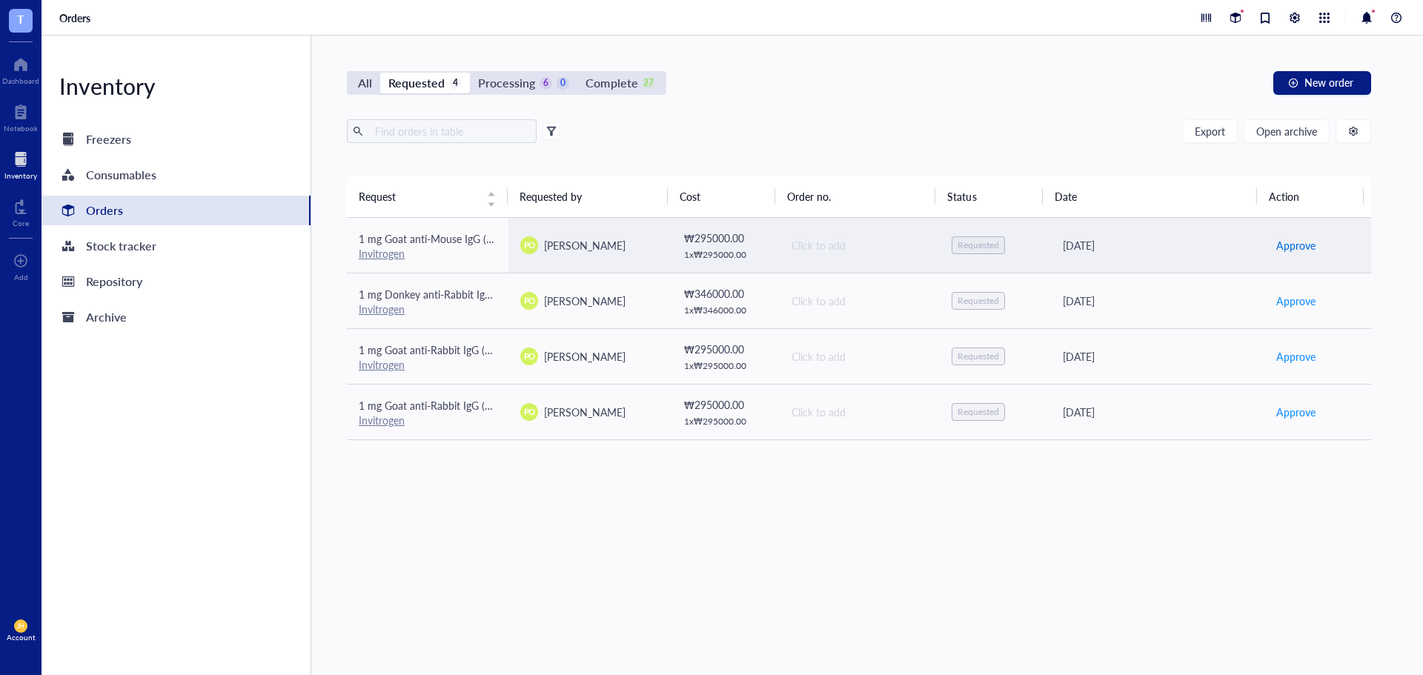
click at [1295, 245] on span "Approve" at bounding box center [1296, 245] width 39 height 16
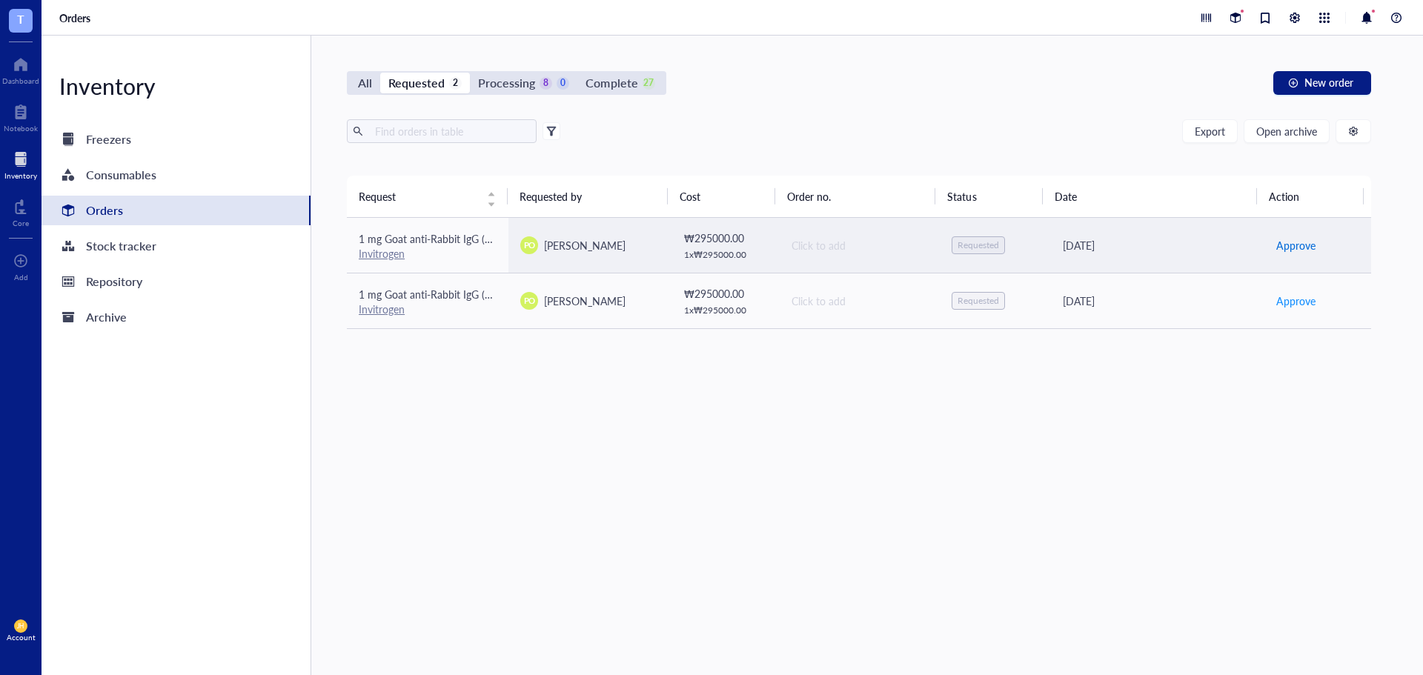
click at [1295, 245] on span "Approve" at bounding box center [1296, 245] width 39 height 16
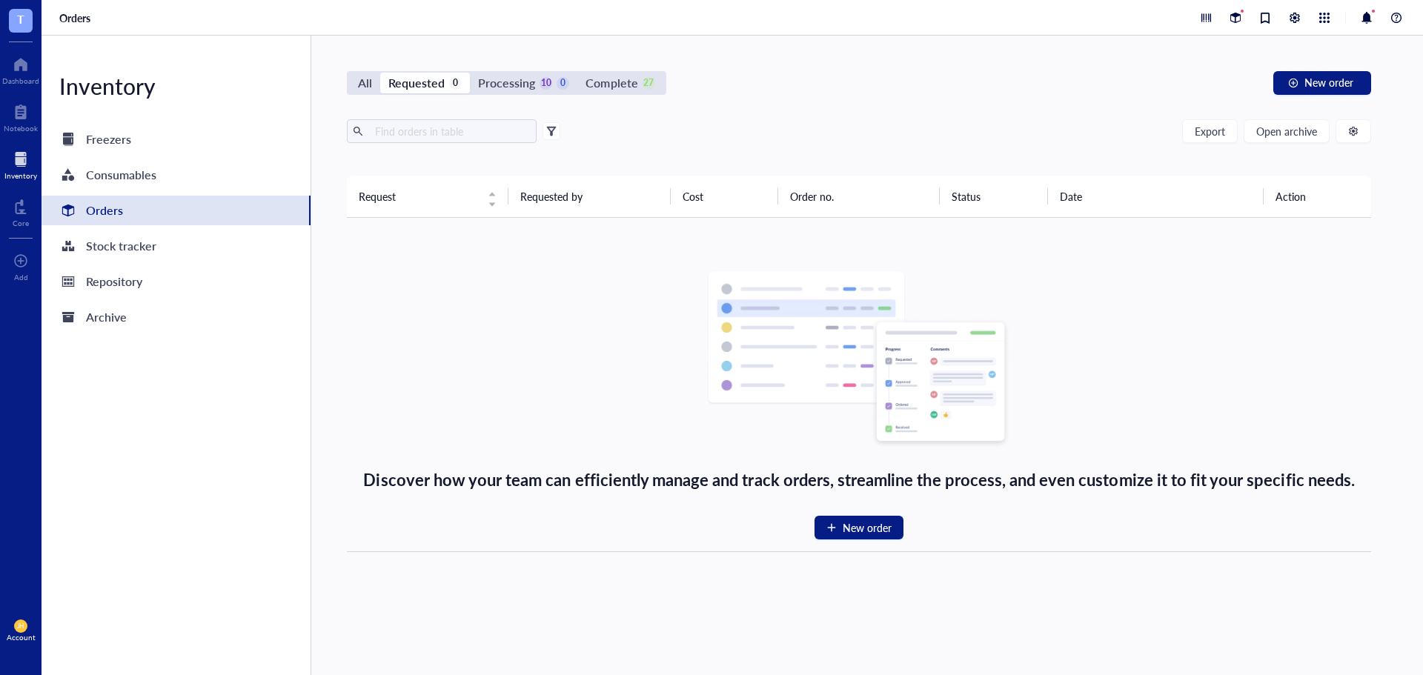
click at [517, 71] on div "All Requested 0 Processing 10 0 Complete 27" at bounding box center [507, 83] width 320 height 24
click at [522, 82] on div "Processing" at bounding box center [506, 83] width 57 height 21
click at [470, 73] on input "Processing 10 0" at bounding box center [470, 73] width 0 height 0
